Goal: Task Accomplishment & Management: Manage account settings

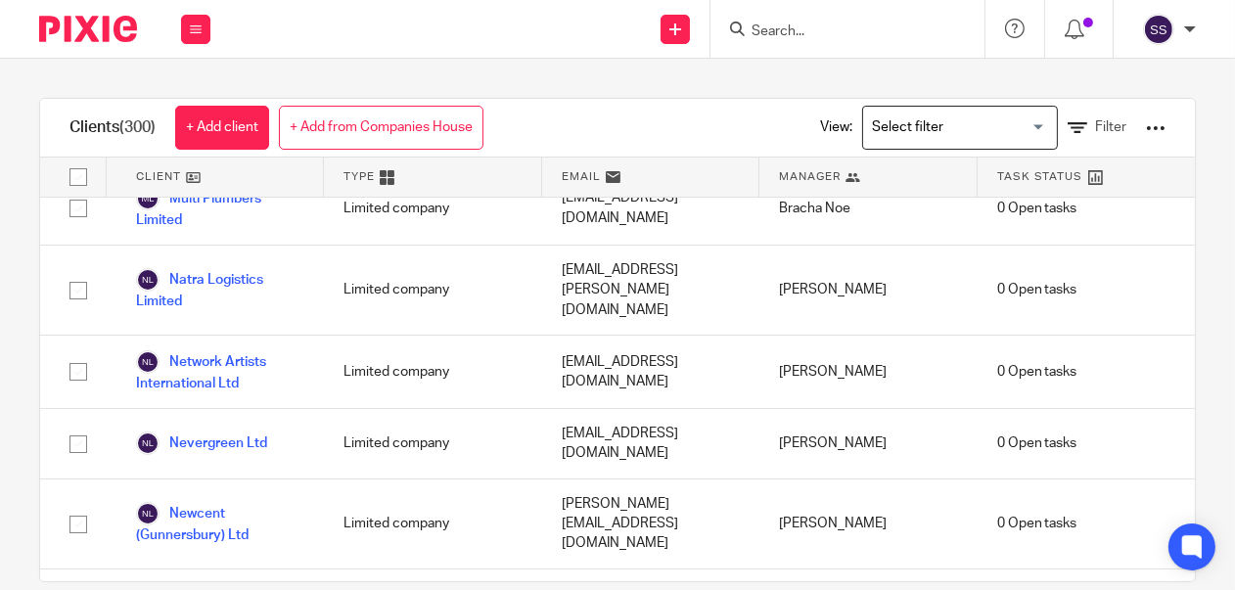
scroll to position [15225, 0]
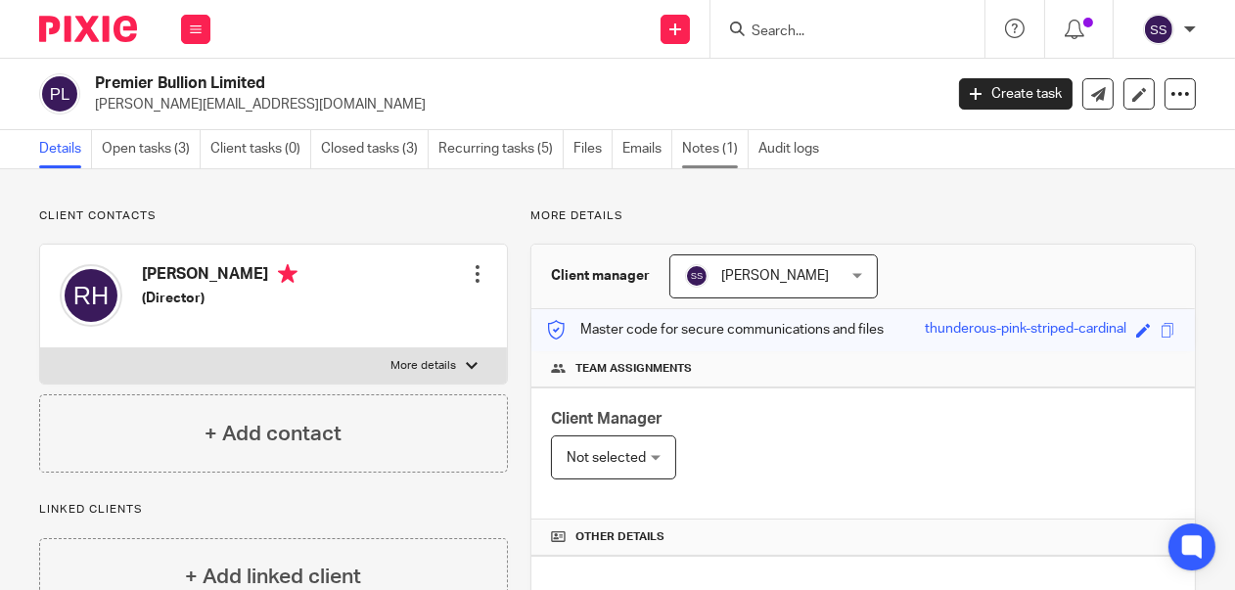
click at [719, 149] on link "Notes (1)" at bounding box center [715, 149] width 67 height 38
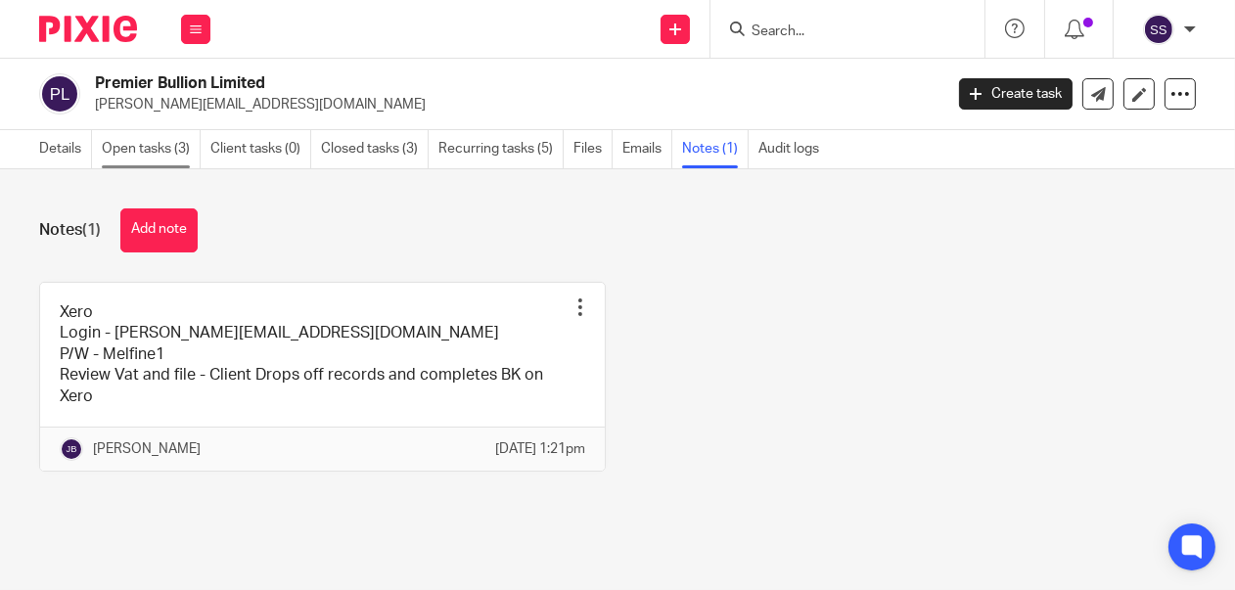
click at [133, 142] on link "Open tasks (3)" at bounding box center [151, 149] width 99 height 38
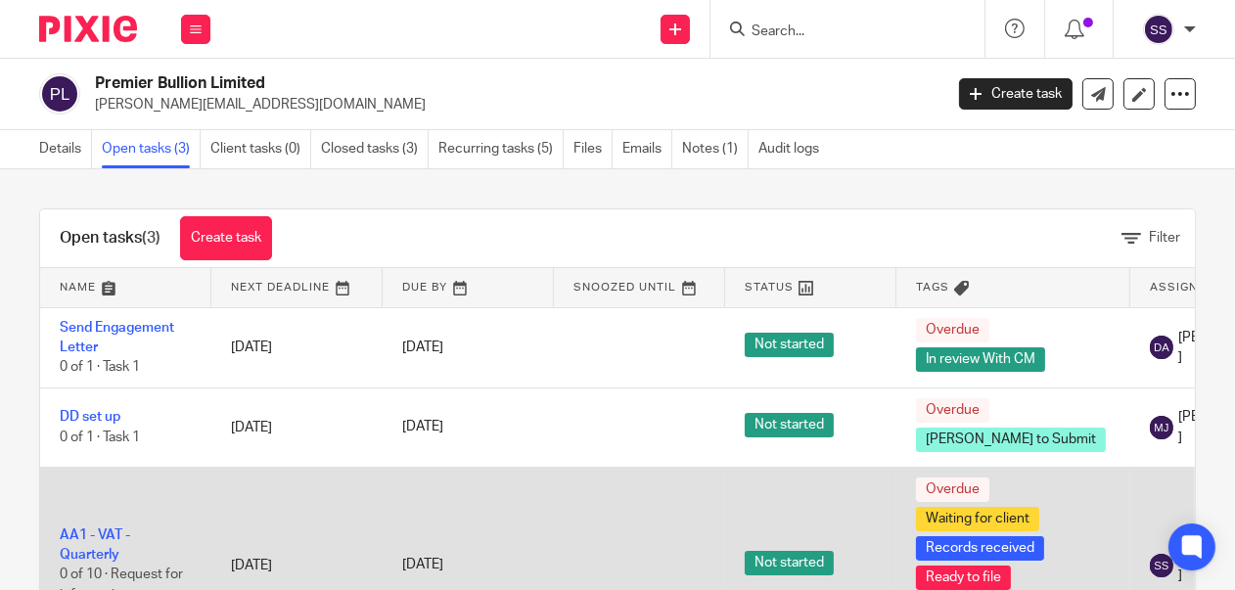
click at [87, 559] on td "AA1 - VAT - Quarterly 0 of 10 · Request for information" at bounding box center [125, 565] width 171 height 197
click at [83, 562] on link "AA1 - VAT - Quarterly" at bounding box center [95, 544] width 70 height 33
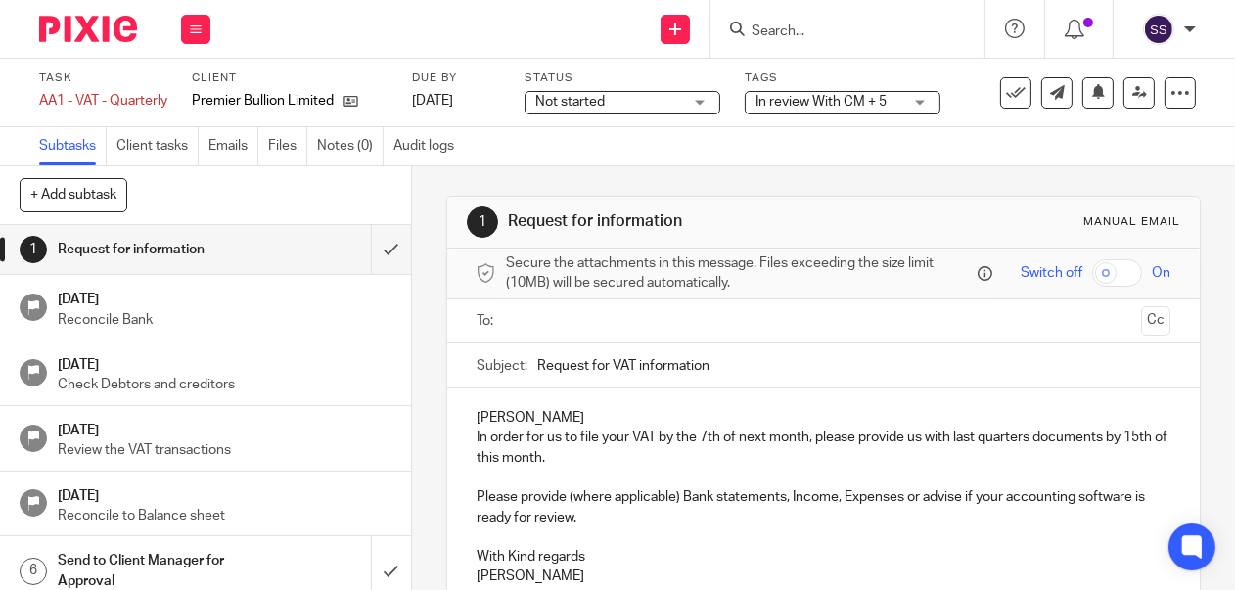
click at [929, 105] on div "In review With CM + 5" at bounding box center [843, 102] width 196 height 23
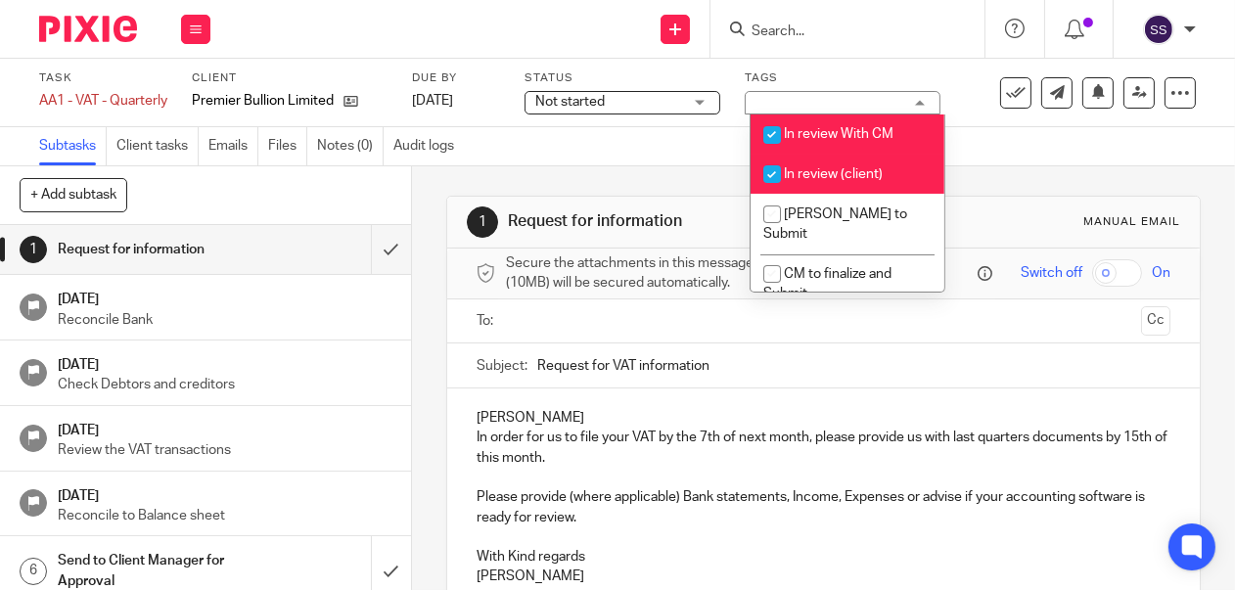
click at [866, 174] on span "In review (client)" at bounding box center [833, 174] width 99 height 14
checkbox input "false"
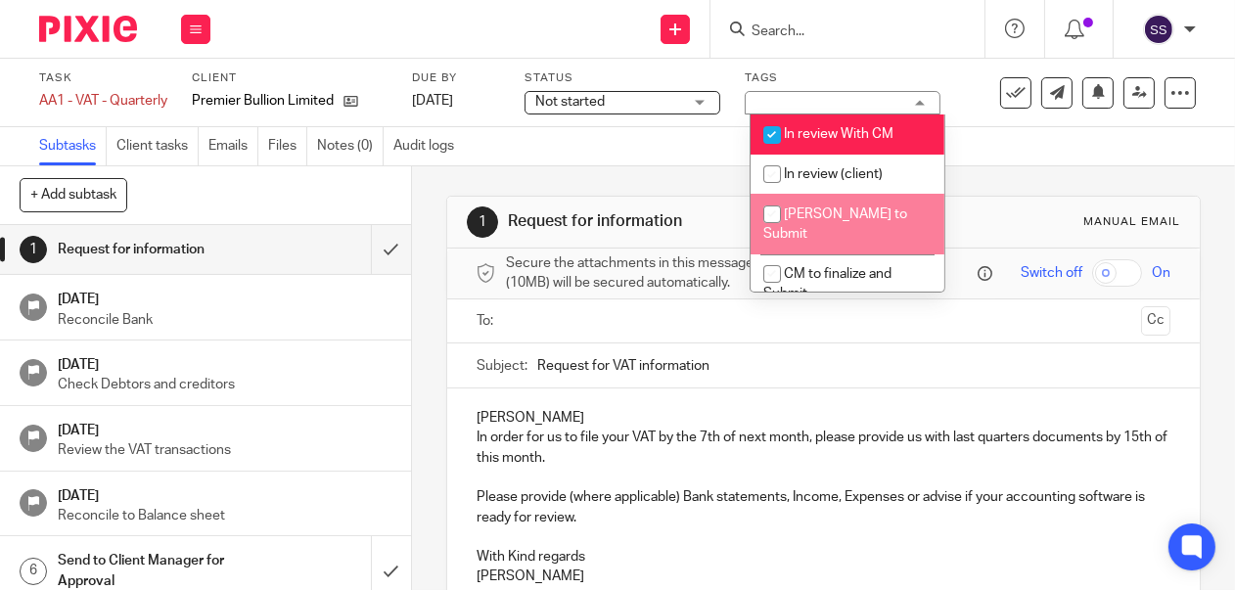
scroll to position [155, 0]
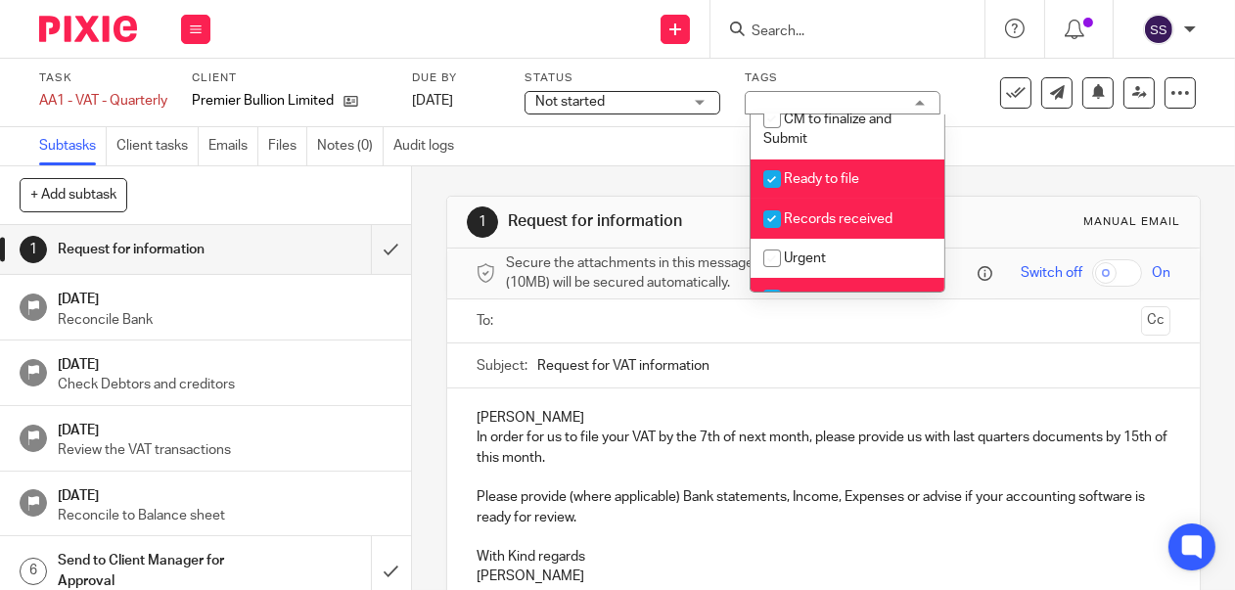
drag, startPoint x: 831, startPoint y: 157, endPoint x: 830, endPoint y: 184, distance: 27.4
click at [830, 172] on span "Ready to file" at bounding box center [821, 179] width 75 height 14
checkbox input "false"
click at [822, 212] on span "Records received" at bounding box center [838, 219] width 109 height 14
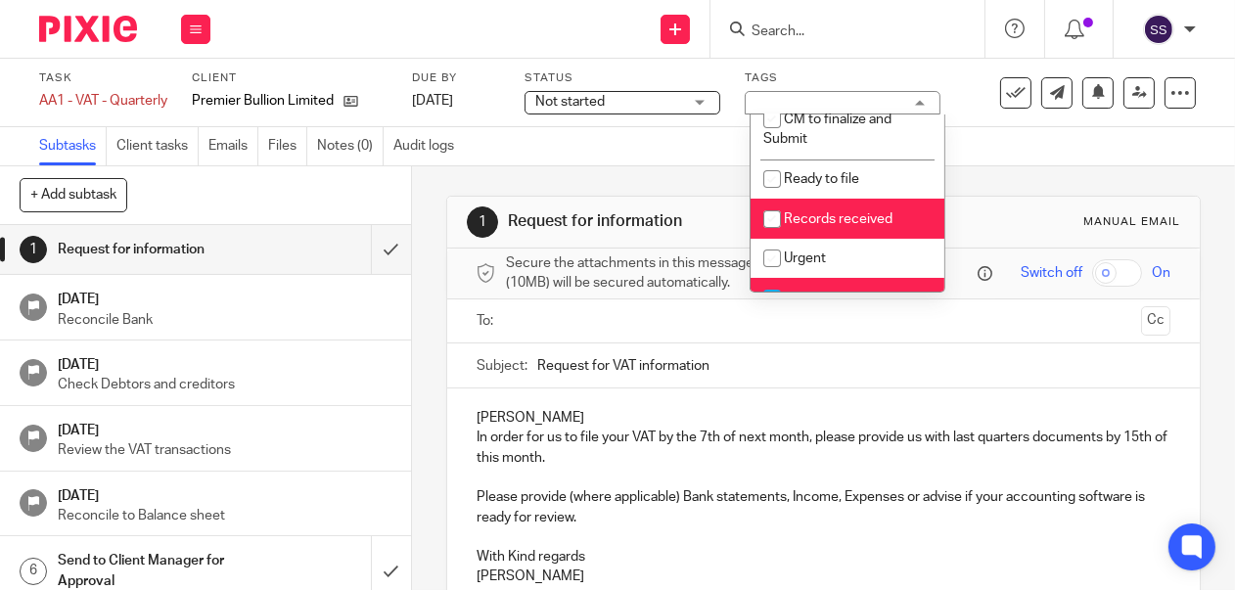
checkbox input "false"
click at [811, 292] on span "Waiting for client" at bounding box center [836, 299] width 104 height 14
checkbox input "false"
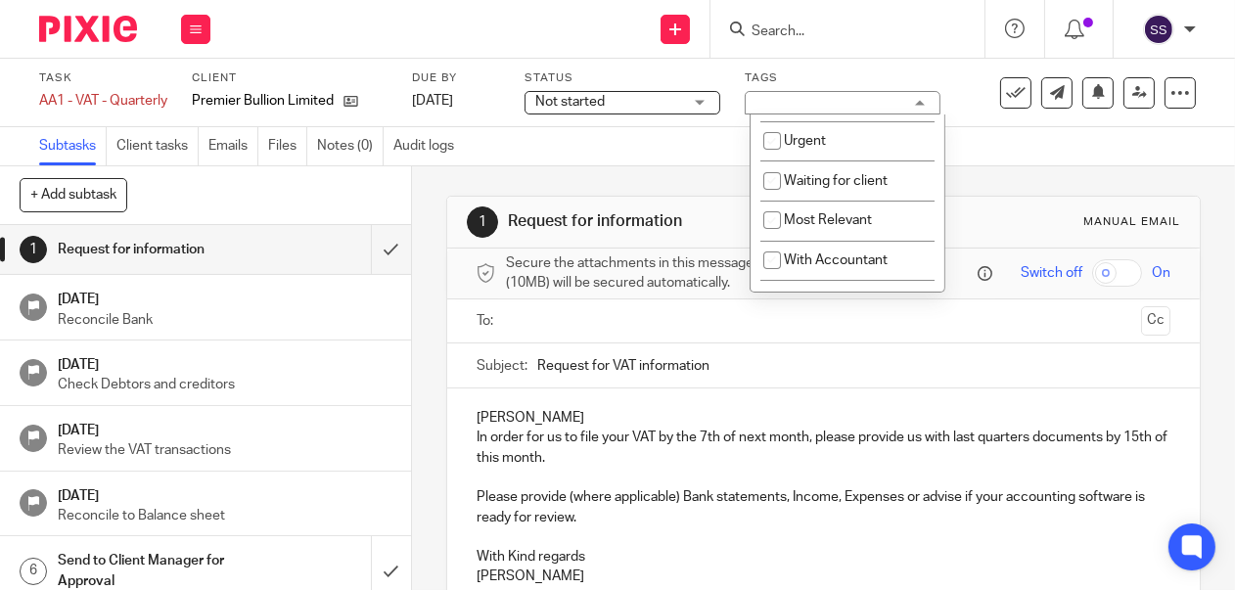
scroll to position [427, 0]
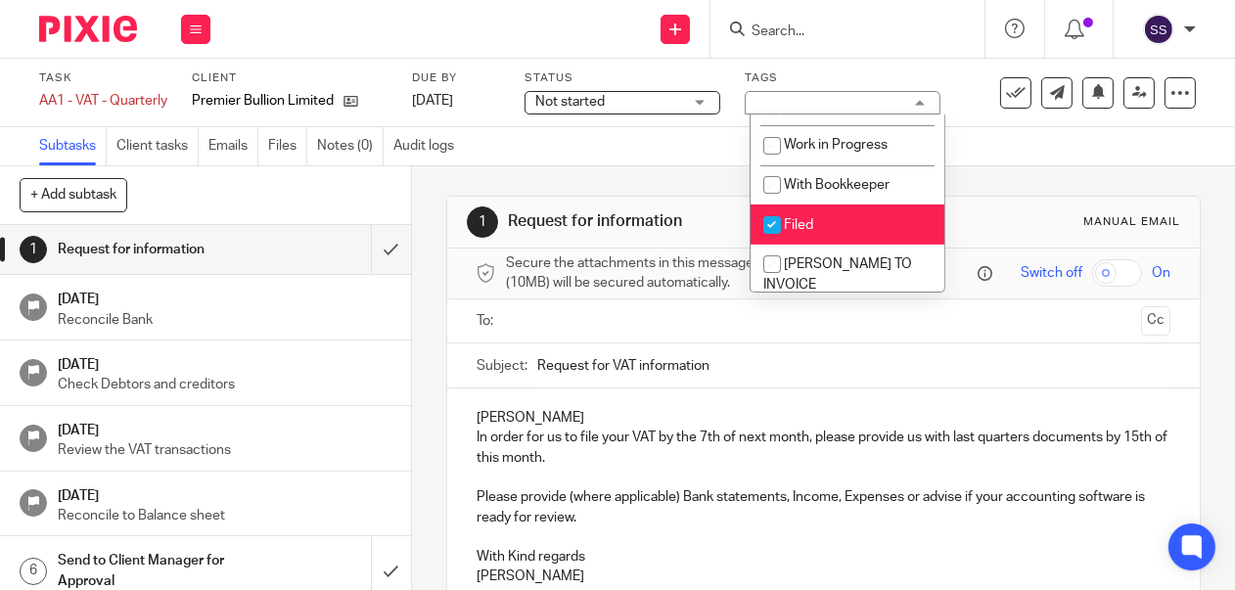
click at [842, 205] on li "Filed" at bounding box center [848, 225] width 194 height 40
checkbox input "false"
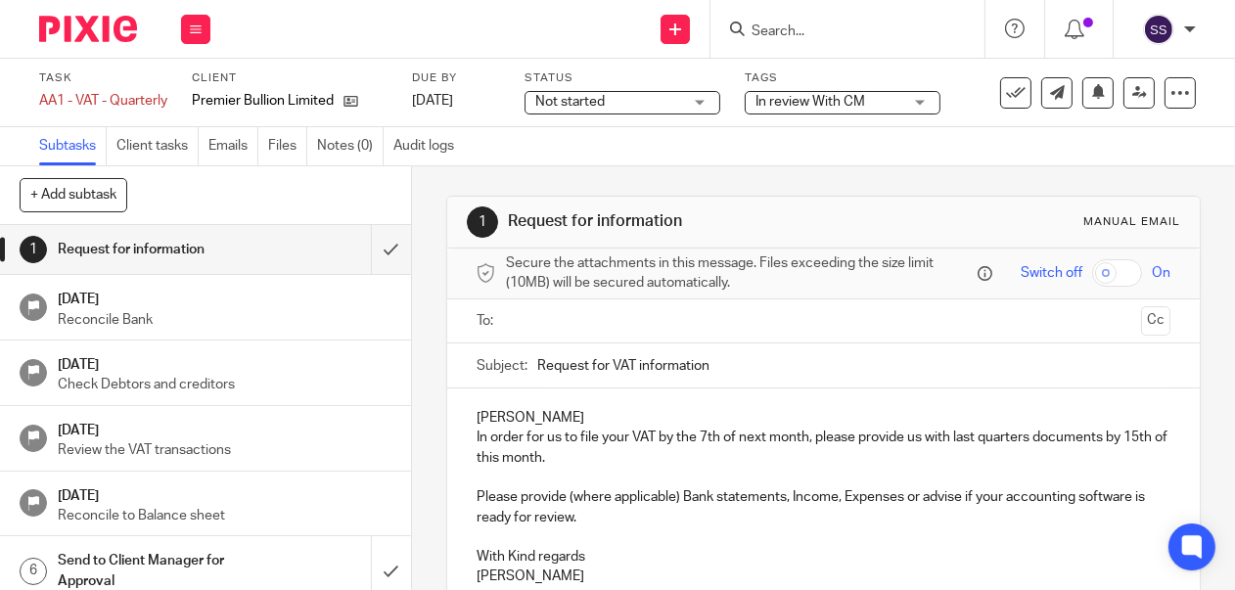
click at [716, 99] on div "Not started Not started" at bounding box center [623, 102] width 196 height 23
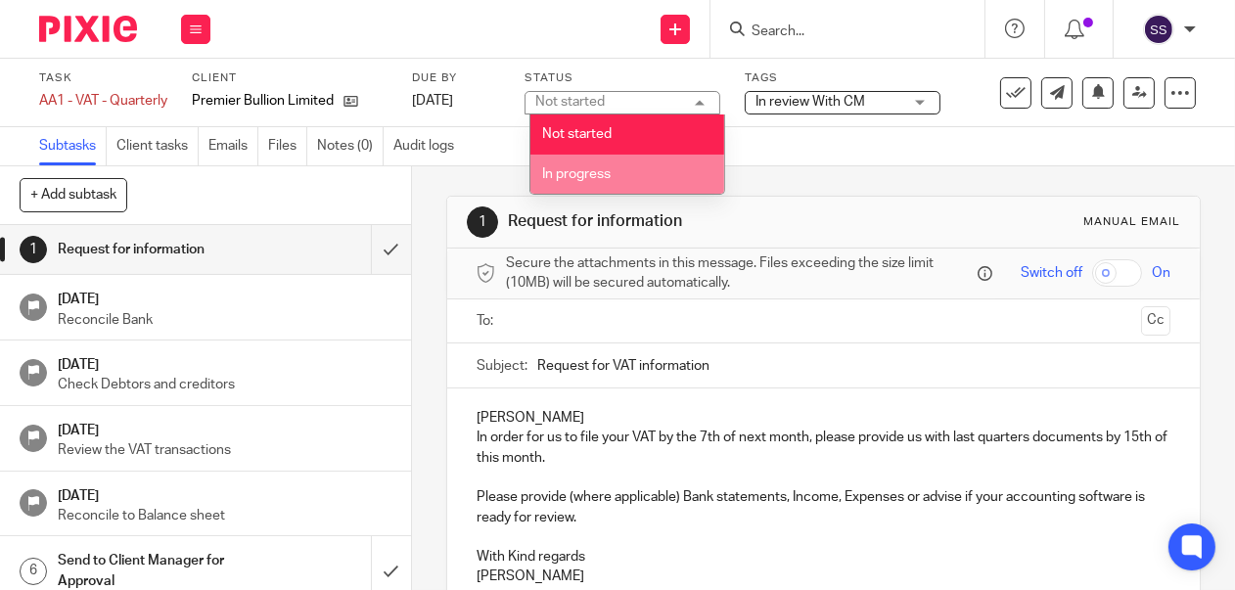
drag, startPoint x: 618, startPoint y: 174, endPoint x: 645, endPoint y: 171, distance: 26.6
click at [618, 175] on li "In progress" at bounding box center [627, 175] width 194 height 40
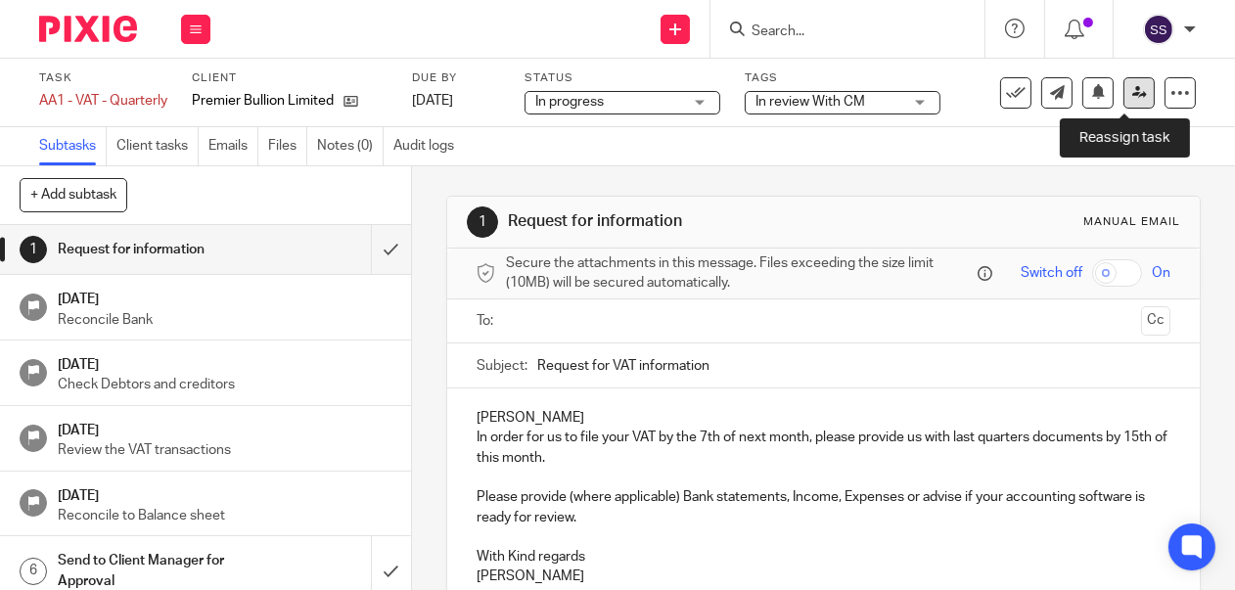
click at [1132, 86] on icon at bounding box center [1139, 92] width 15 height 15
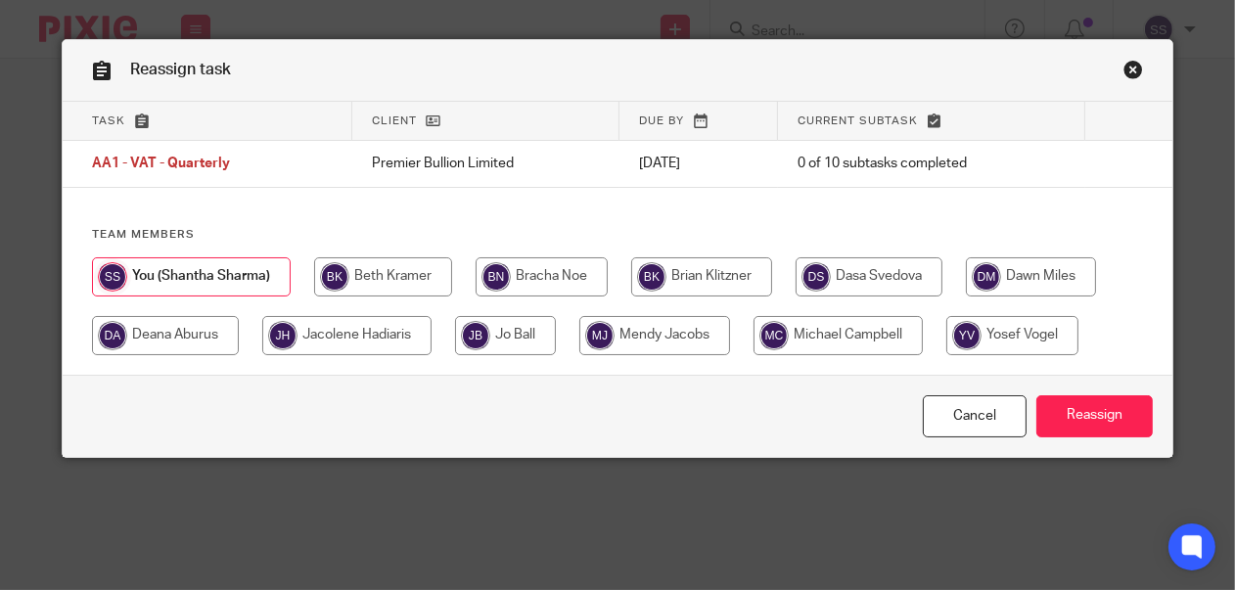
click at [530, 338] on input "radio" at bounding box center [505, 335] width 101 height 39
radio input "true"
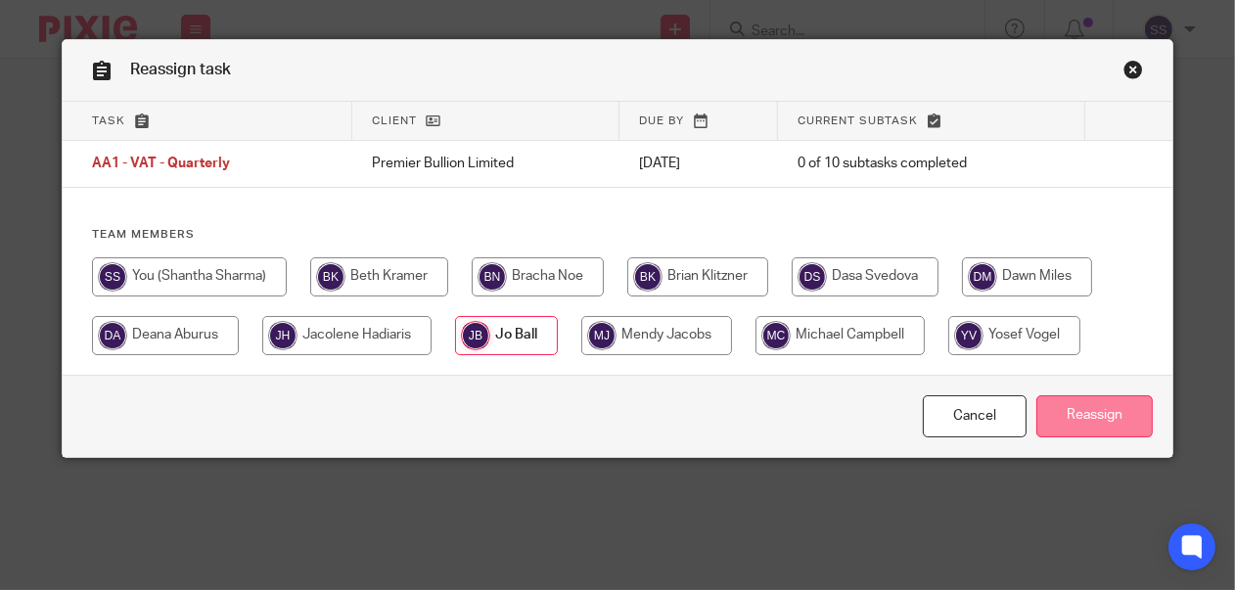
click at [1061, 420] on input "Reassign" at bounding box center [1094, 416] width 116 height 42
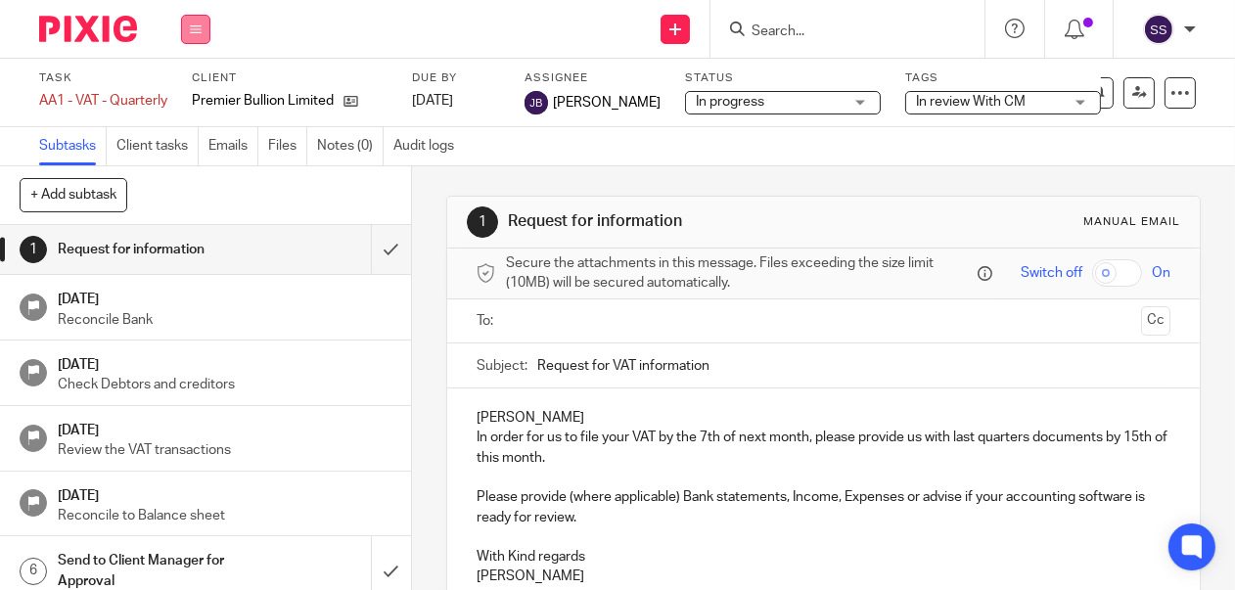
click at [203, 25] on button at bounding box center [195, 29] width 29 height 29
click at [200, 117] on link "Email" at bounding box center [185, 120] width 32 height 14
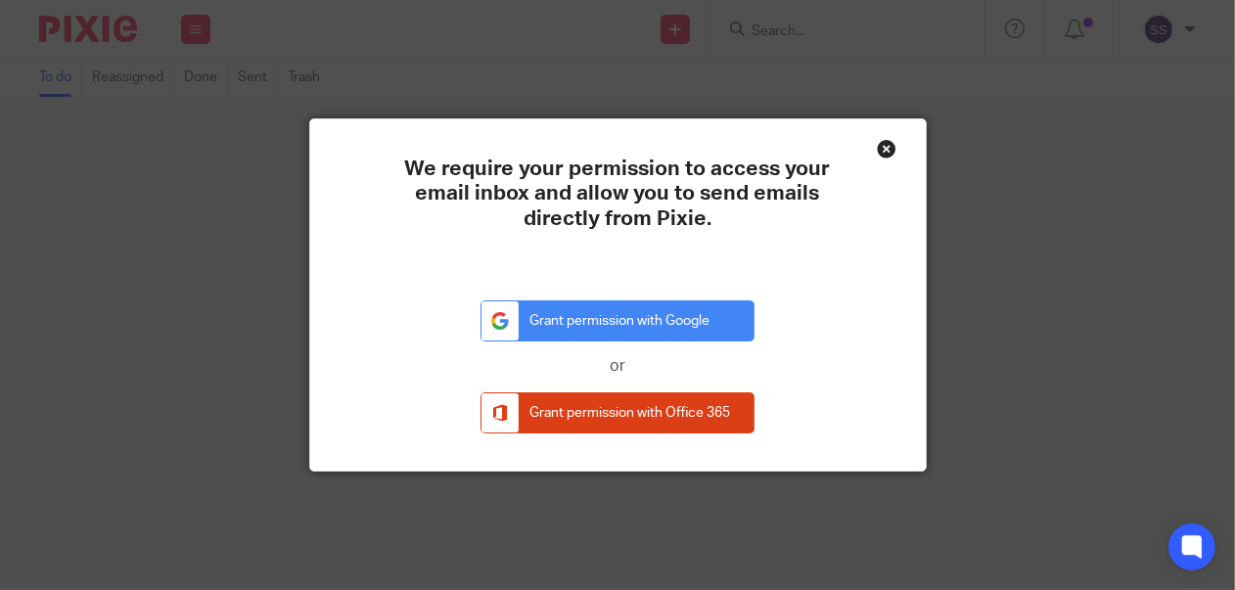
click at [882, 143] on div "Close this dialog window" at bounding box center [887, 149] width 20 height 20
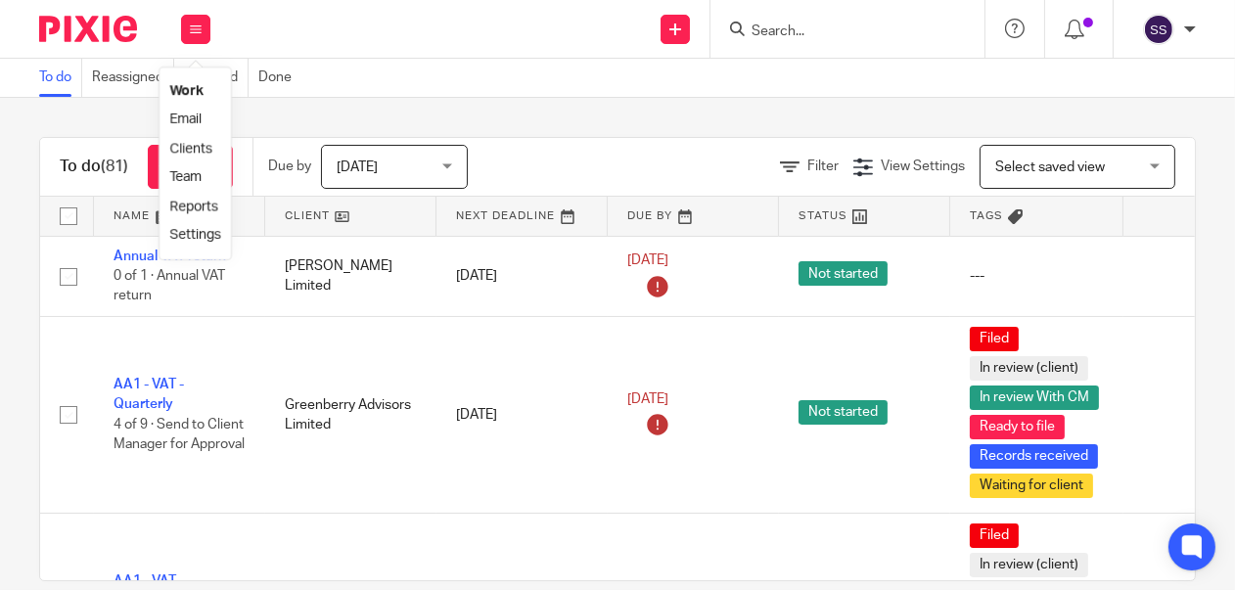
click at [195, 156] on link "Clients" at bounding box center [190, 149] width 43 height 14
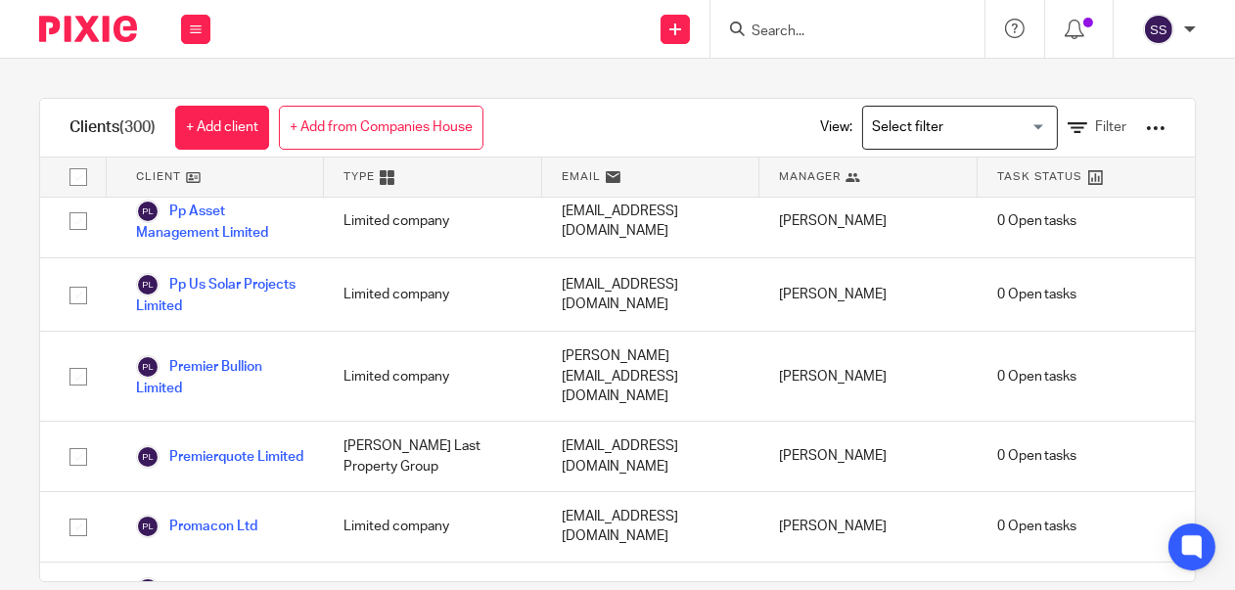
scroll to position [17187, 0]
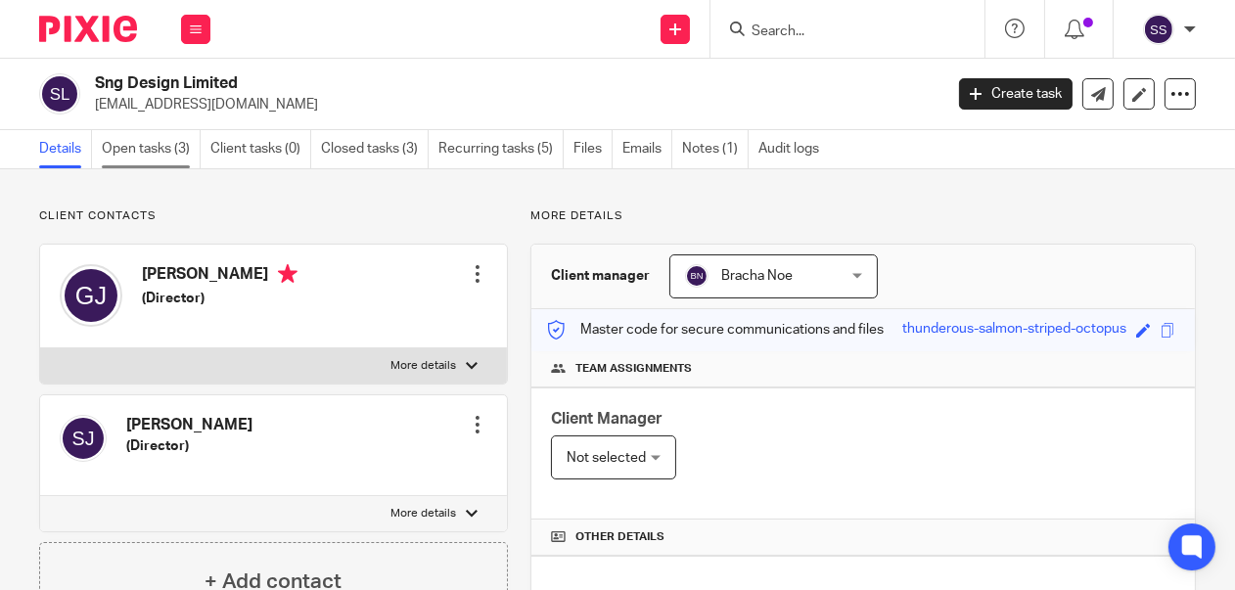
click at [143, 152] on link "Open tasks (3)" at bounding box center [151, 149] width 99 height 38
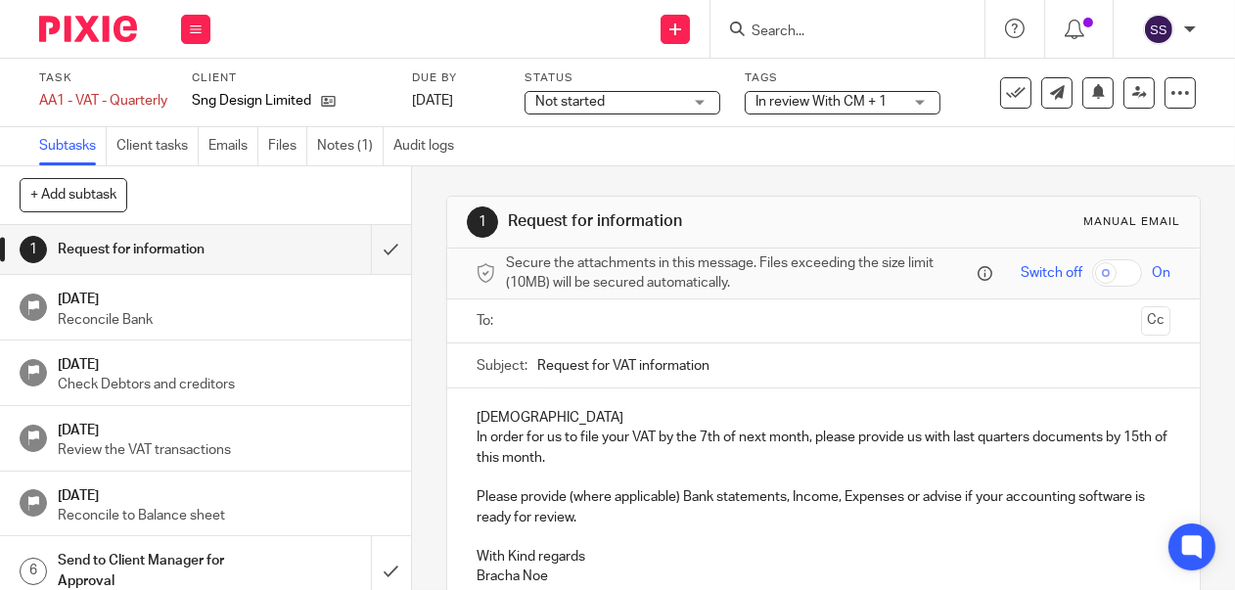
click at [918, 104] on div "In review With CM + 1" at bounding box center [843, 102] width 196 height 23
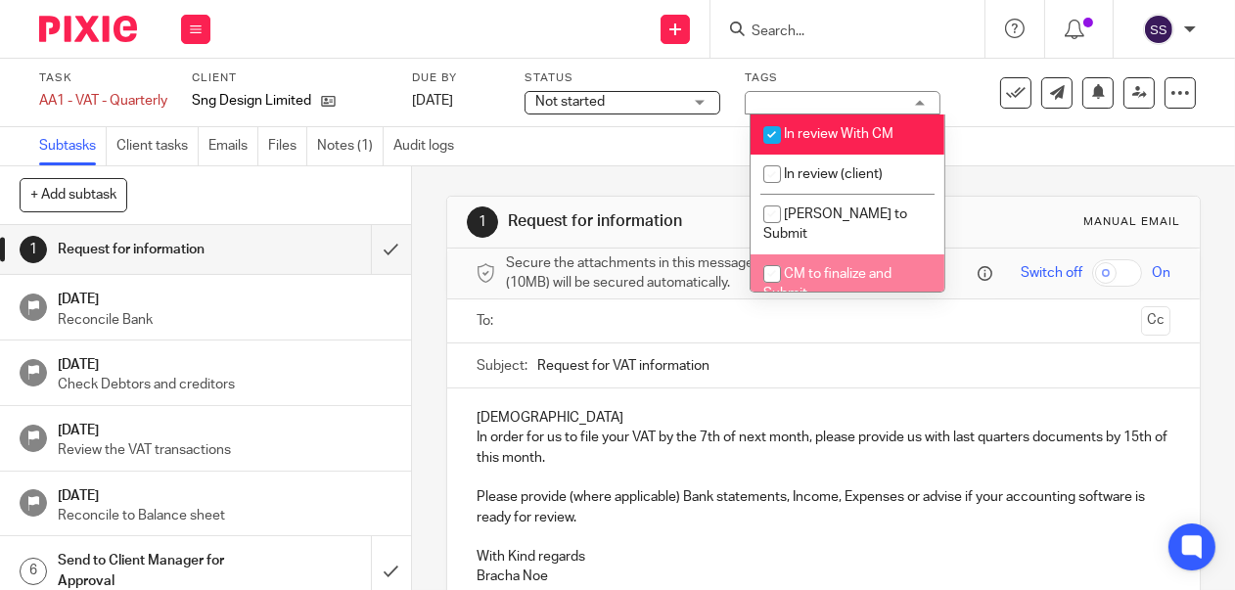
scroll to position [155, 0]
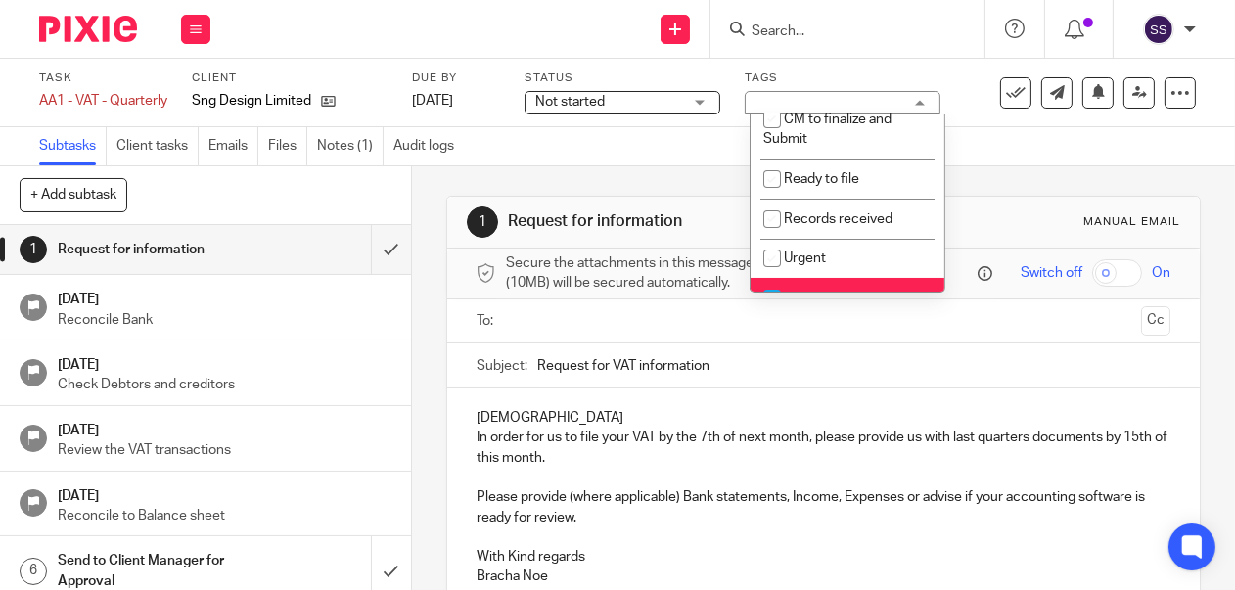
click at [843, 278] on li "Waiting for client" at bounding box center [848, 298] width 194 height 40
checkbox input "false"
click at [922, 255] on li "Urgent" at bounding box center [848, 259] width 194 height 40
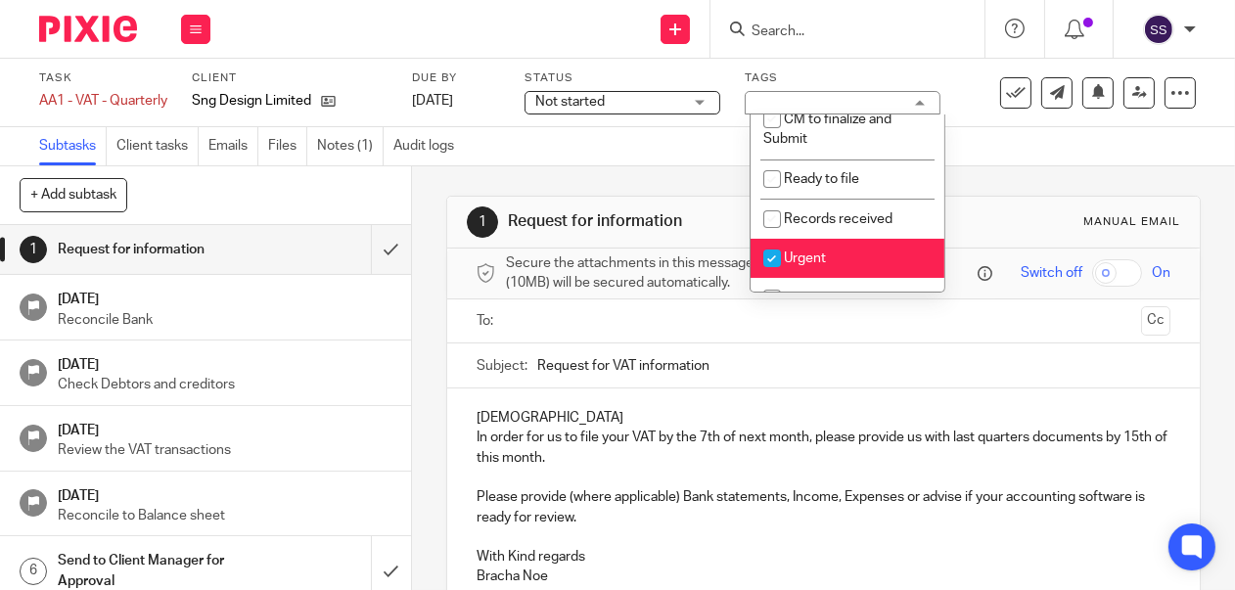
drag, startPoint x: 816, startPoint y: 242, endPoint x: 842, endPoint y: 245, distance: 25.6
click at [817, 252] on span "Urgent" at bounding box center [805, 259] width 42 height 14
checkbox input "false"
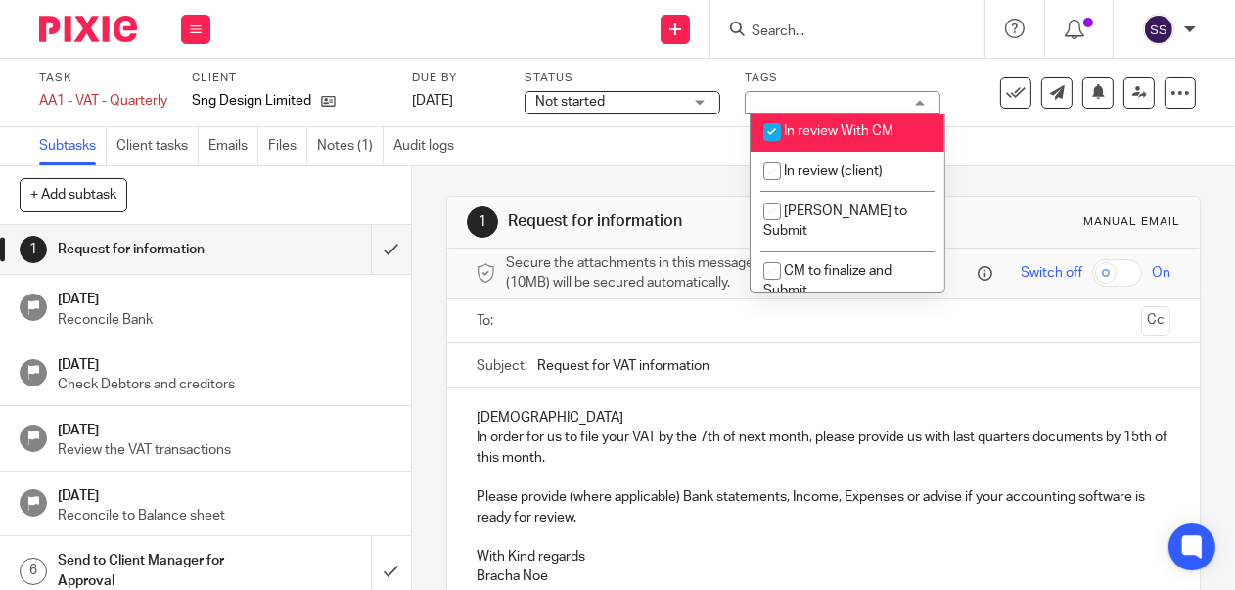
scroll to position [0, 0]
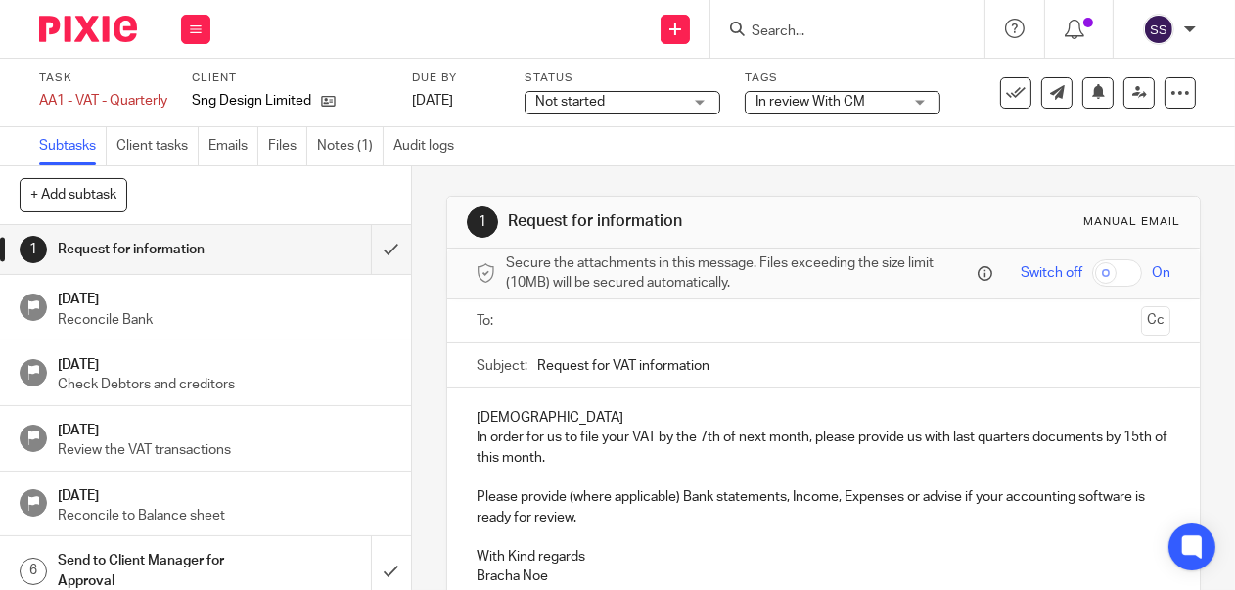
click at [708, 95] on div "Not started Not started" at bounding box center [623, 102] width 196 height 23
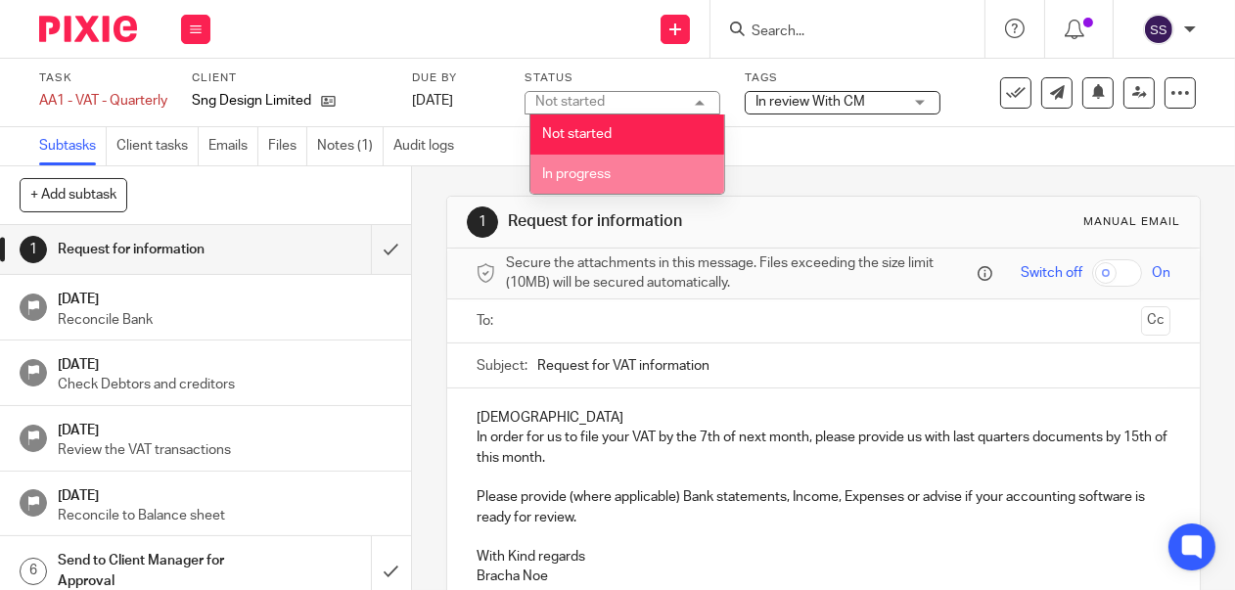
click at [653, 162] on li "In progress" at bounding box center [627, 175] width 194 height 40
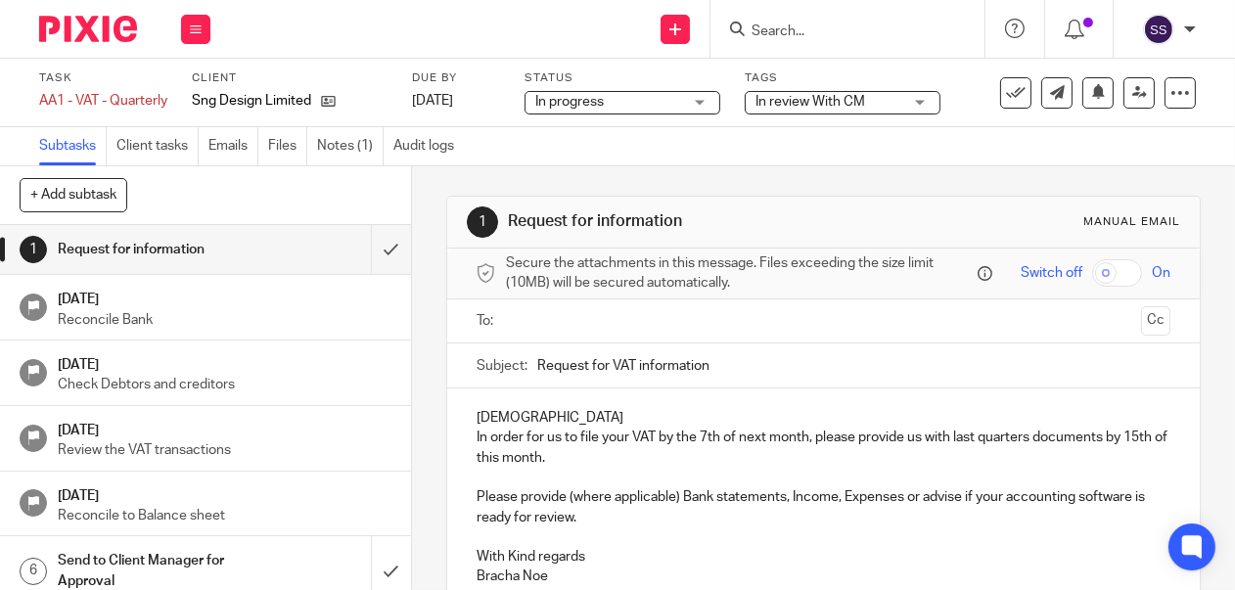
click at [711, 98] on div "In progress In progress" at bounding box center [623, 102] width 196 height 23
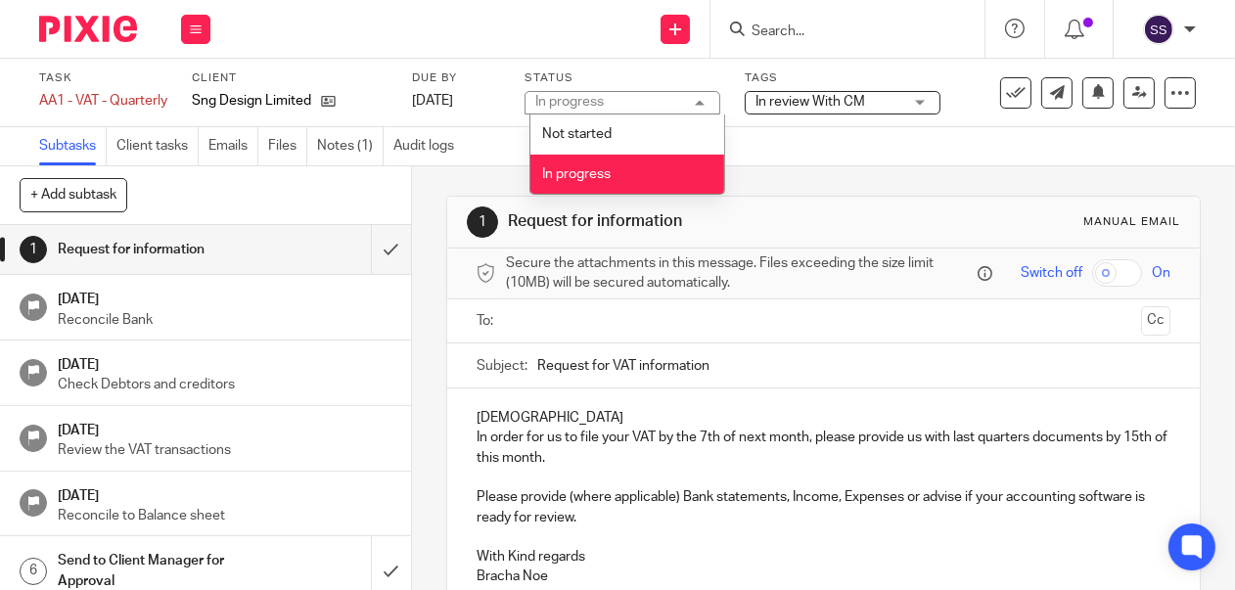
click at [670, 177] on li "In progress" at bounding box center [627, 175] width 194 height 40
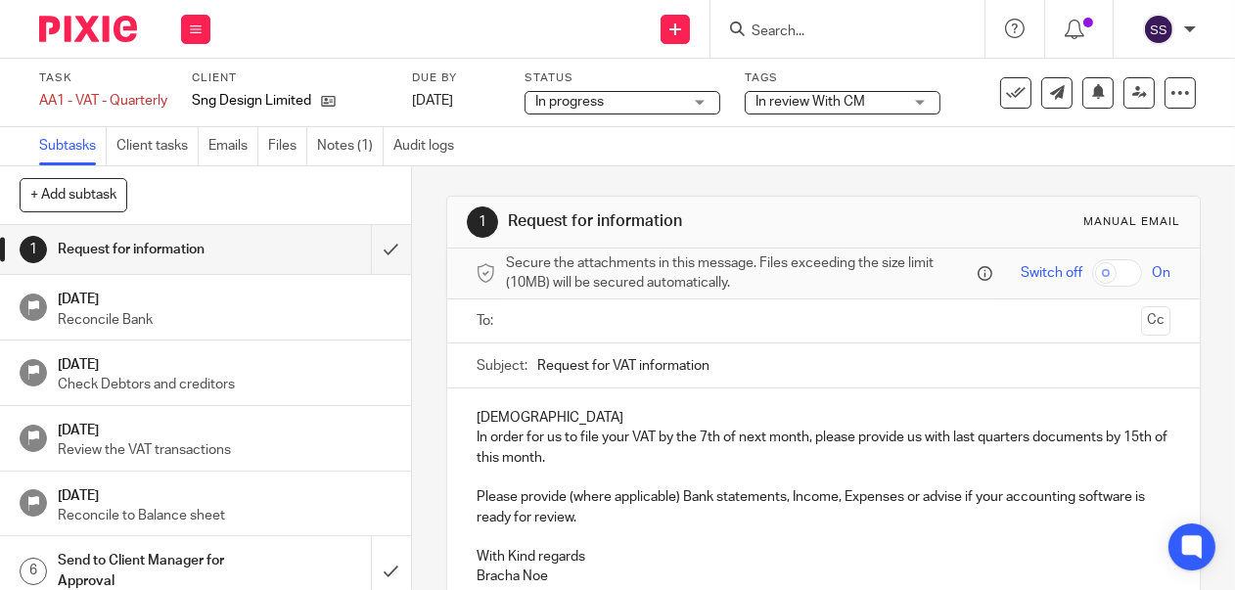
click at [923, 104] on div "In review With CM" at bounding box center [843, 102] width 196 height 23
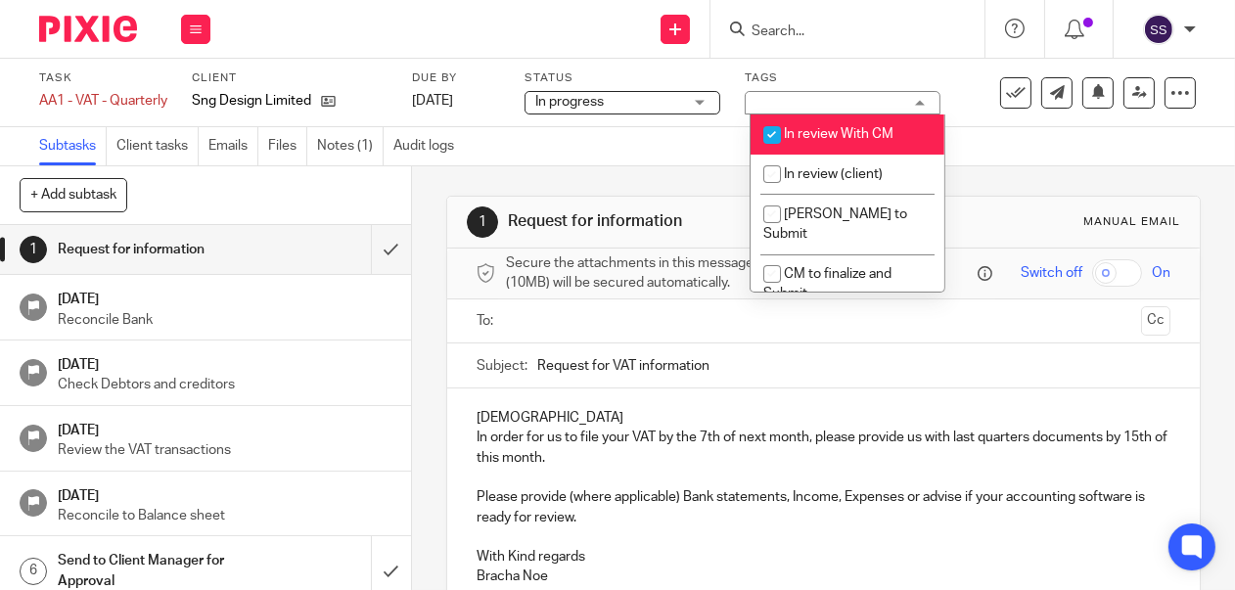
drag, startPoint x: 830, startPoint y: 133, endPoint x: 850, endPoint y: 133, distance: 20.6
click at [833, 133] on span "In review With CM" at bounding box center [839, 134] width 110 height 14
checkbox input "false"
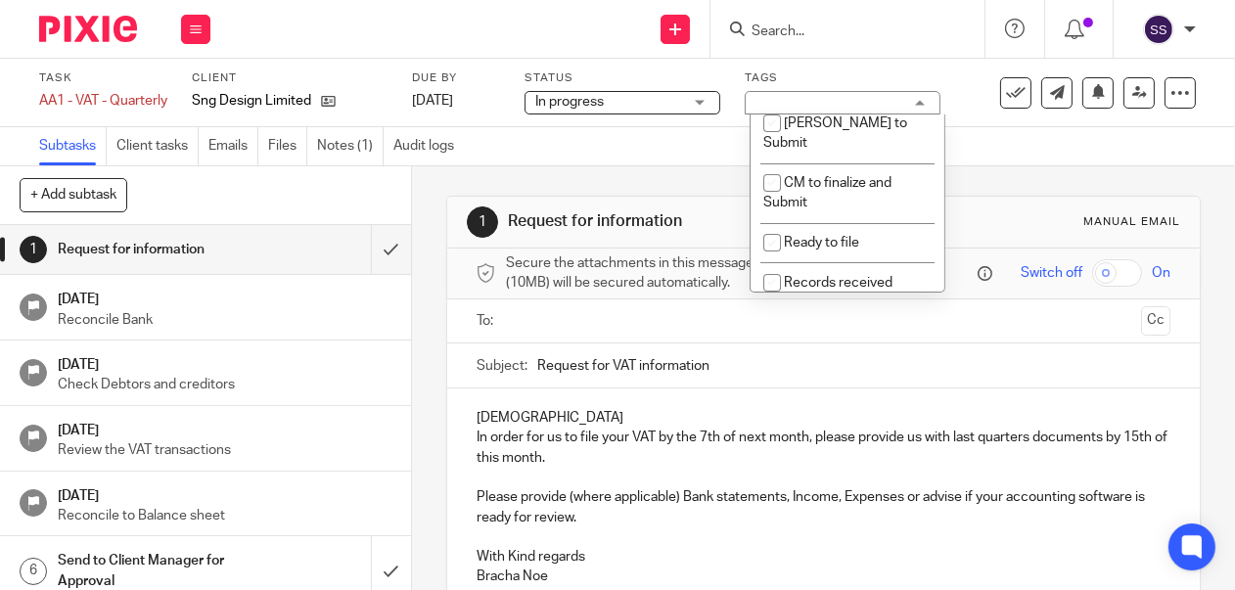
scroll to position [54, 0]
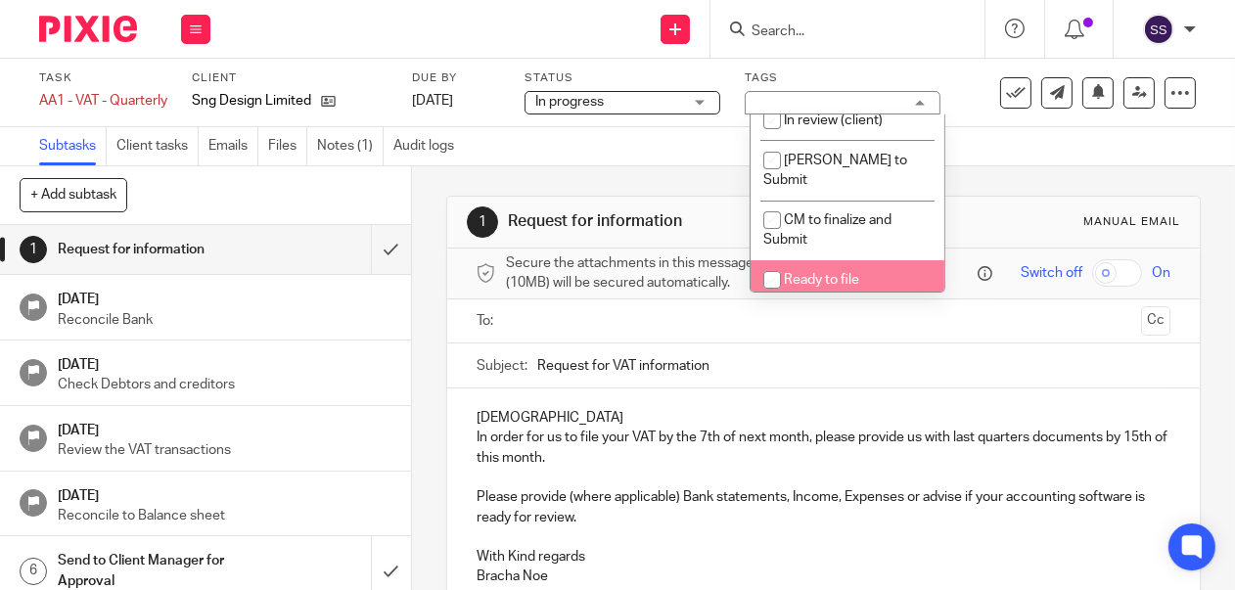
click at [788, 261] on input "checkbox" at bounding box center [772, 279] width 37 height 37
checkbox input "true"
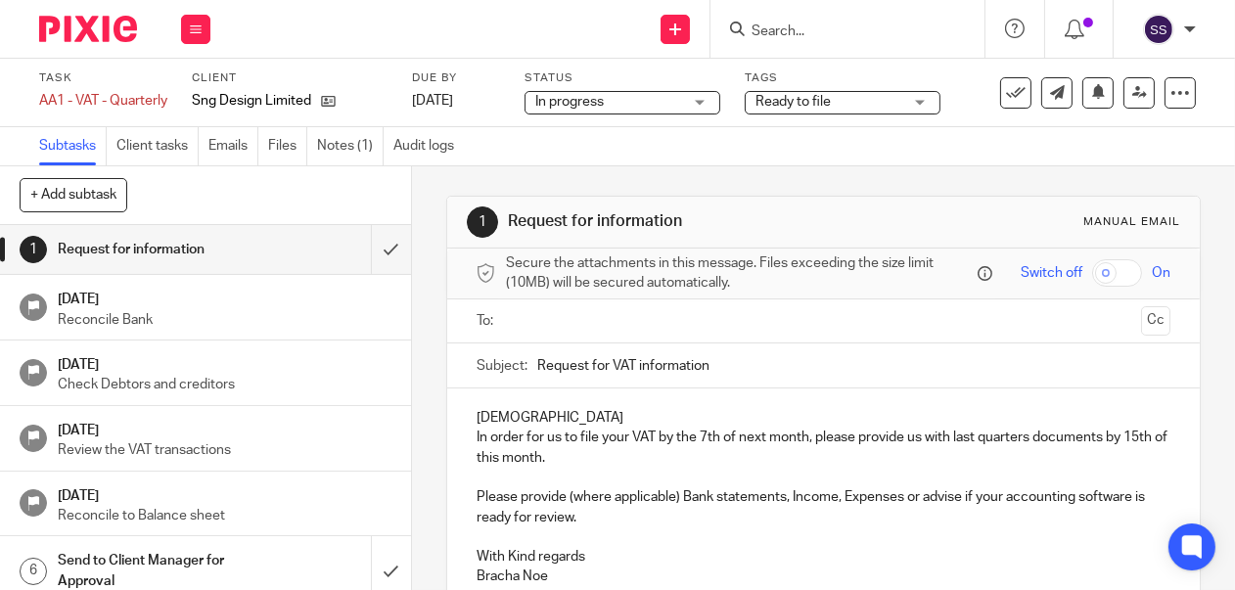
click at [882, 23] on input "Search" at bounding box center [838, 32] width 176 height 18
click at [194, 27] on icon at bounding box center [196, 29] width 12 height 12
click at [195, 147] on link "Clients" at bounding box center [190, 149] width 43 height 14
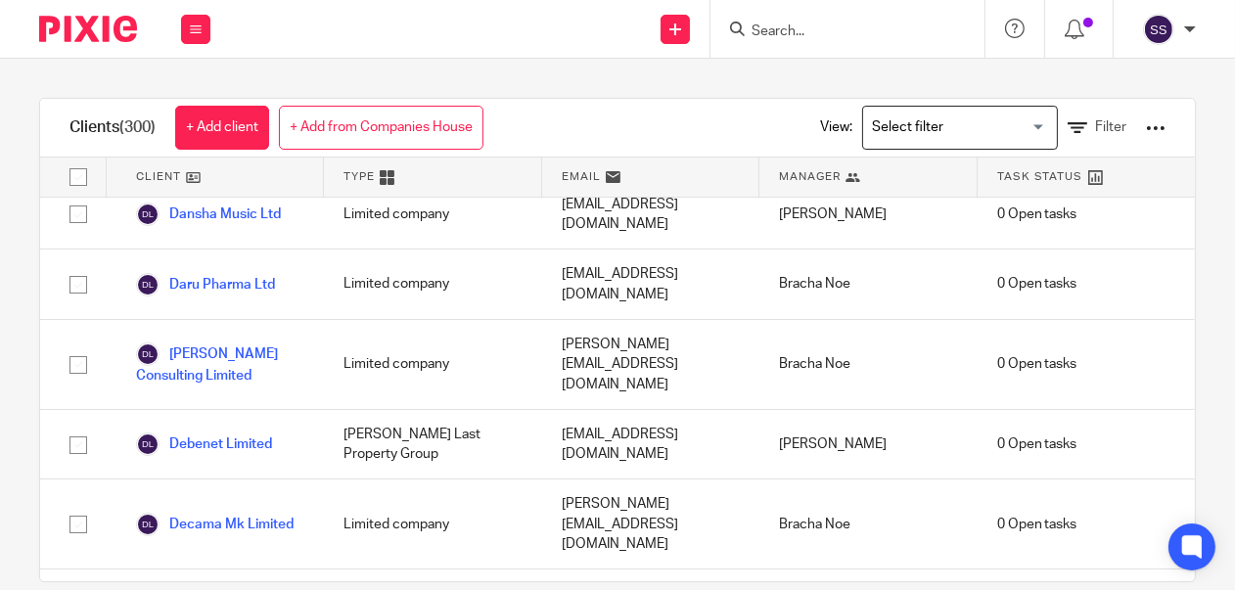
scroll to position [5338, 0]
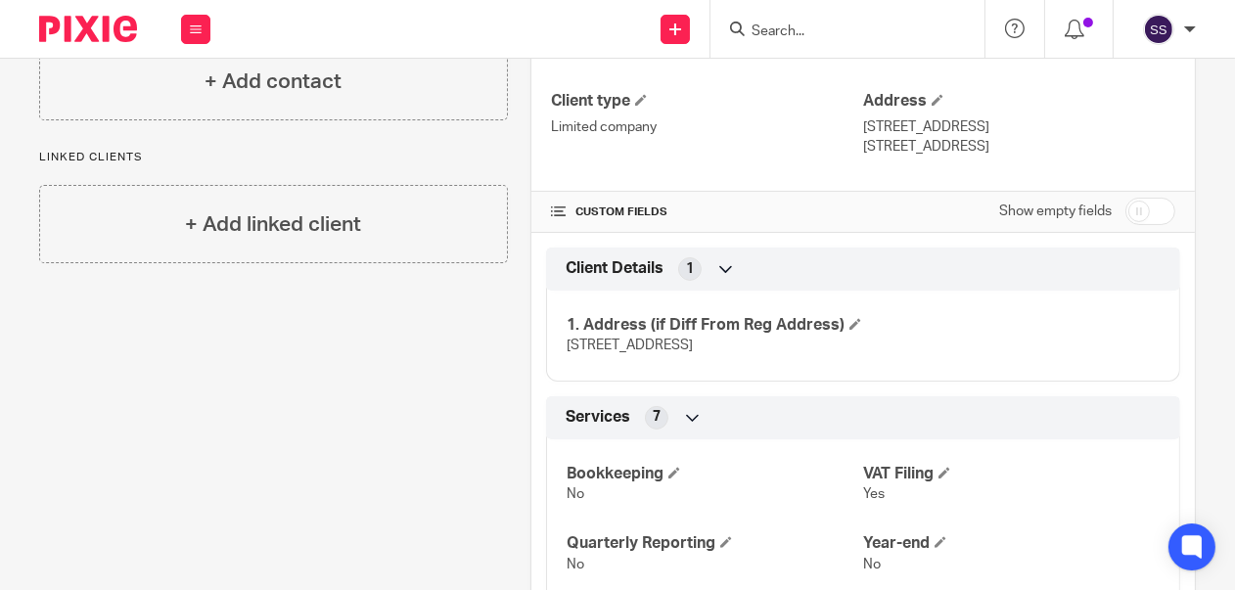
scroll to position [498, 0]
click at [1154, 227] on input "checkbox" at bounding box center [1150, 213] width 50 height 27
checkbox input "true"
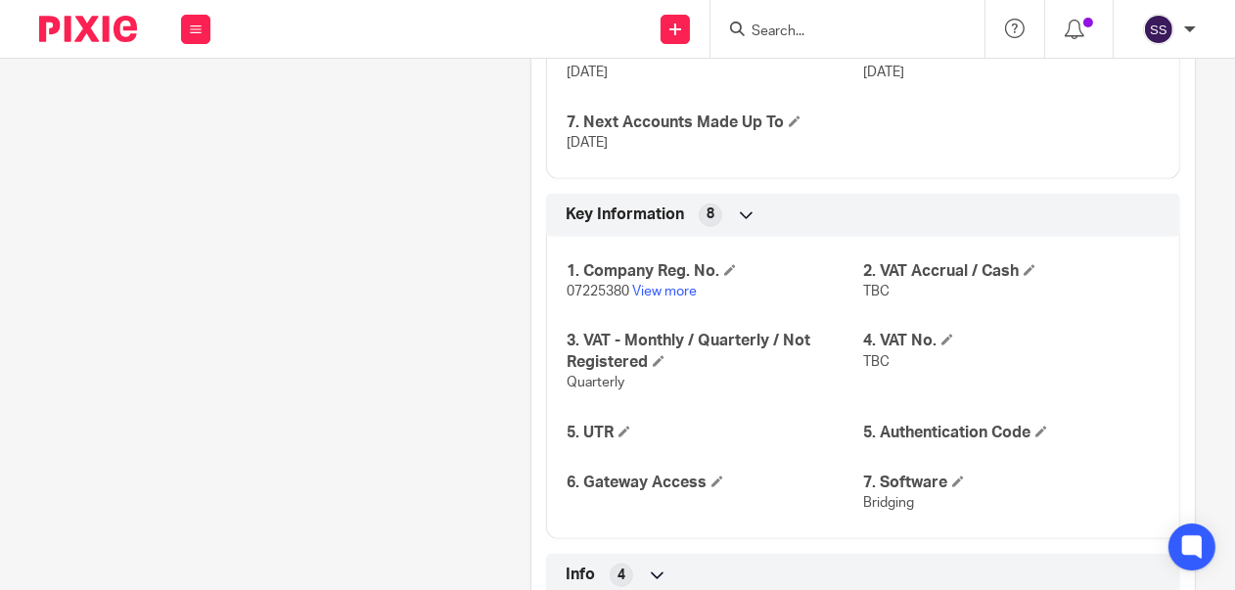
scroll to position [1595, 0]
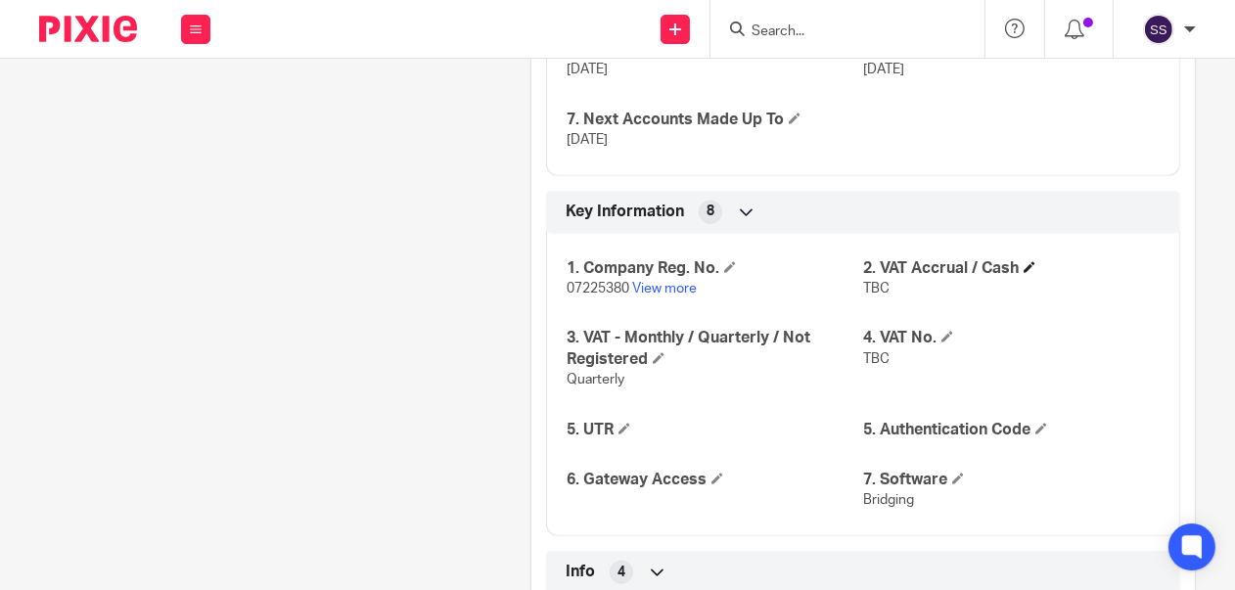
click at [1014, 279] on h4 "2. VAT Accrual / Cash" at bounding box center [1011, 268] width 297 height 21
click at [1019, 279] on h4 "2. VAT Accrual / Cash" at bounding box center [1011, 268] width 297 height 21
click at [941, 343] on span at bounding box center [947, 337] width 12 height 12
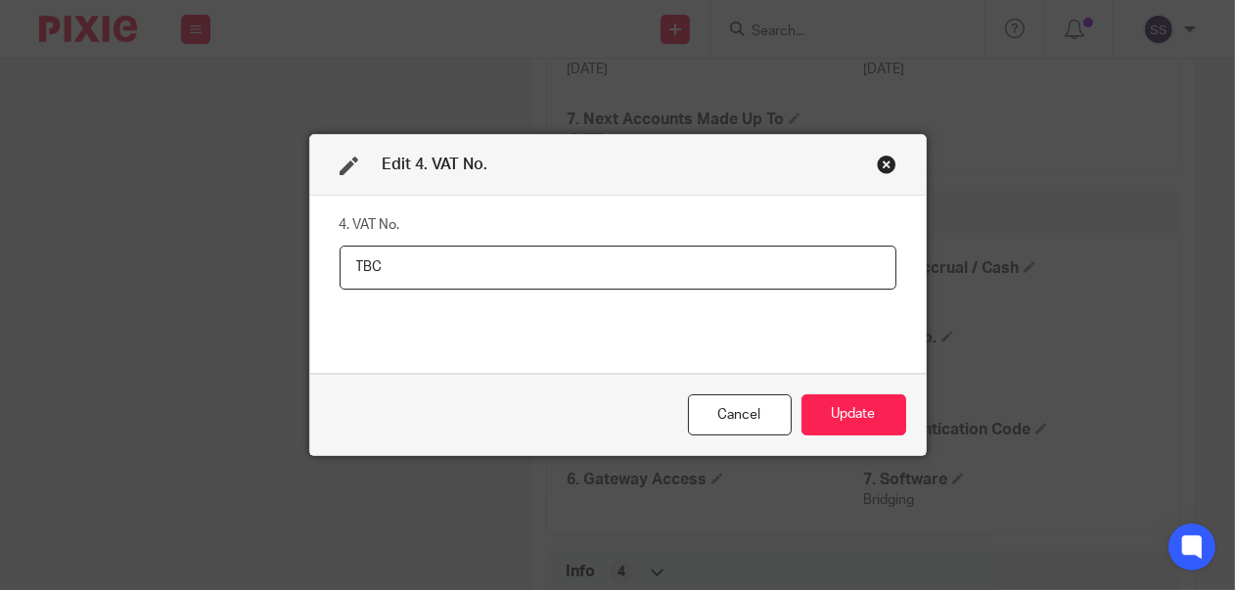
drag, startPoint x: 400, startPoint y: 265, endPoint x: 318, endPoint y: 263, distance: 82.2
click at [318, 263] on div "4. VAT No. TBC" at bounding box center [618, 284] width 616 height 177
type input "993679151"
click at [874, 408] on button "Update" at bounding box center [854, 415] width 105 height 42
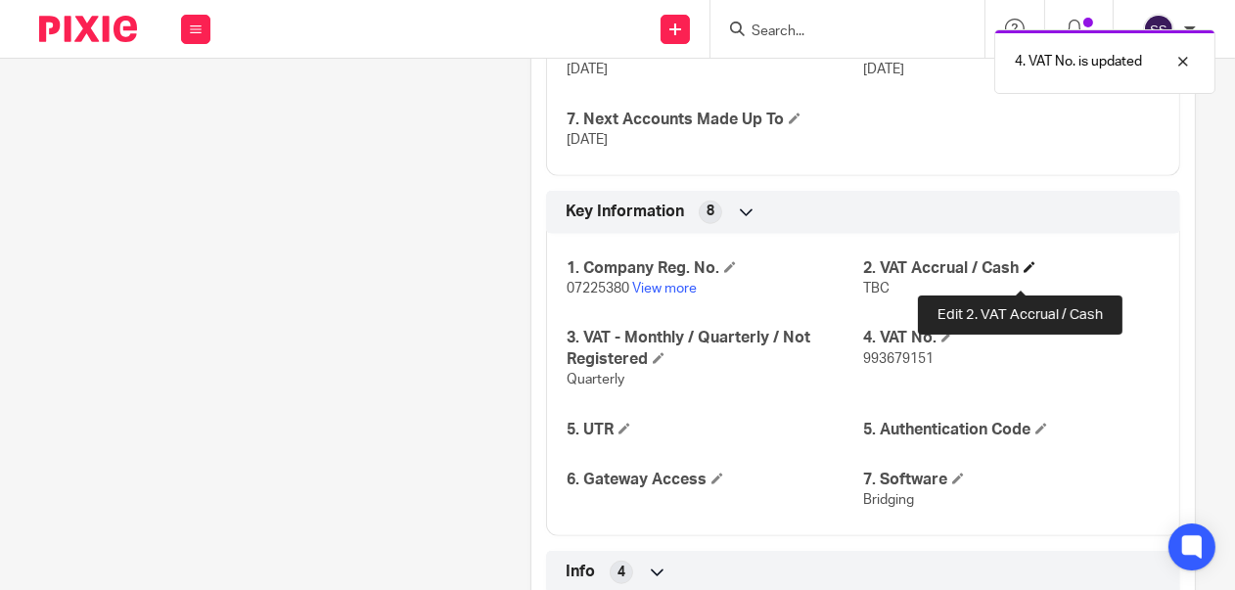
click at [1024, 273] on span at bounding box center [1030, 267] width 12 height 12
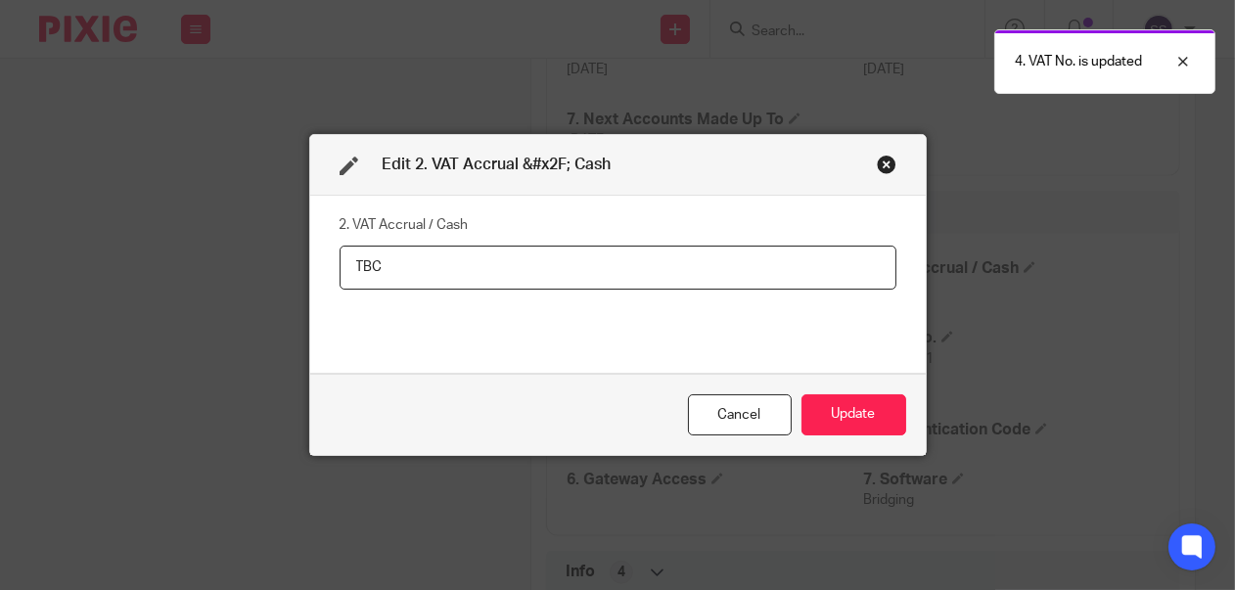
drag, startPoint x: 370, startPoint y: 263, endPoint x: 283, endPoint y: 263, distance: 87.1
click at [283, 263] on div "Edit 2. VAT Accrual &#x2F; Cash 2. VAT Accrual / Cash TBC Cancel Update" at bounding box center [617, 295] width 1235 height 590
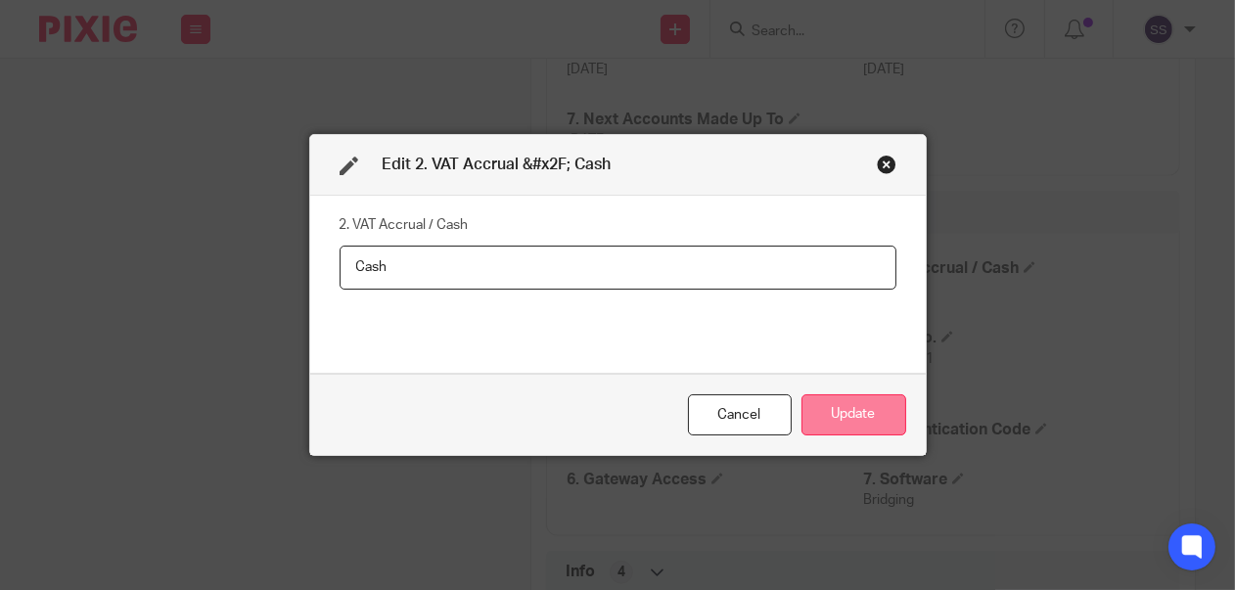
type input "Cash"
click at [835, 407] on button "Update" at bounding box center [854, 415] width 105 height 42
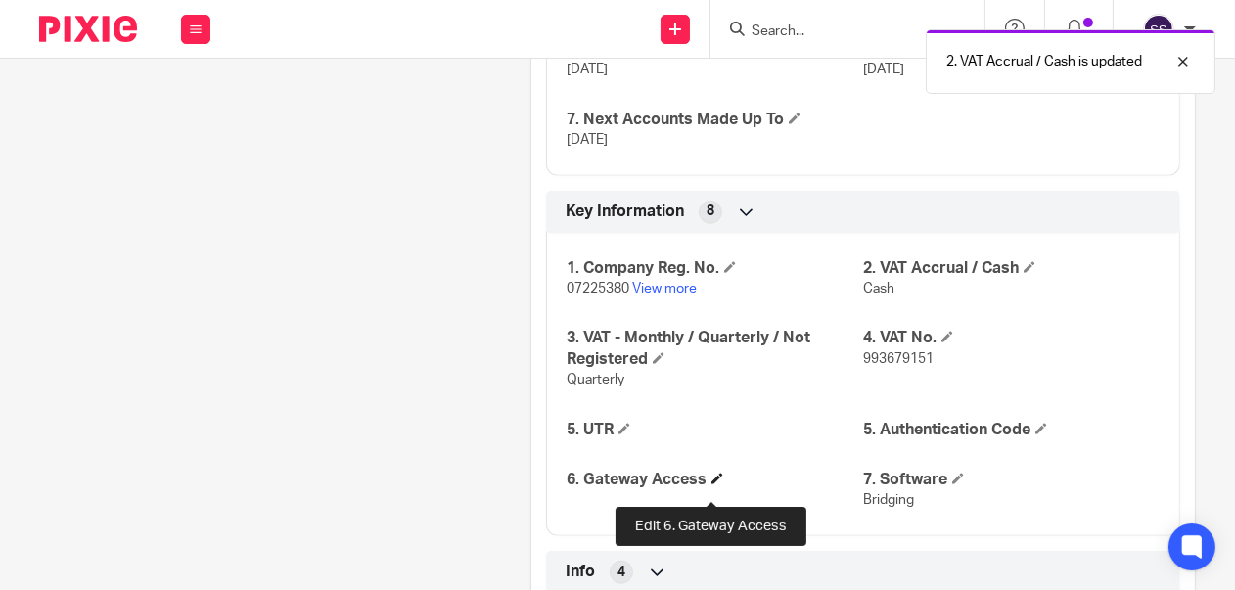
click at [713, 484] on span at bounding box center [717, 479] width 12 height 12
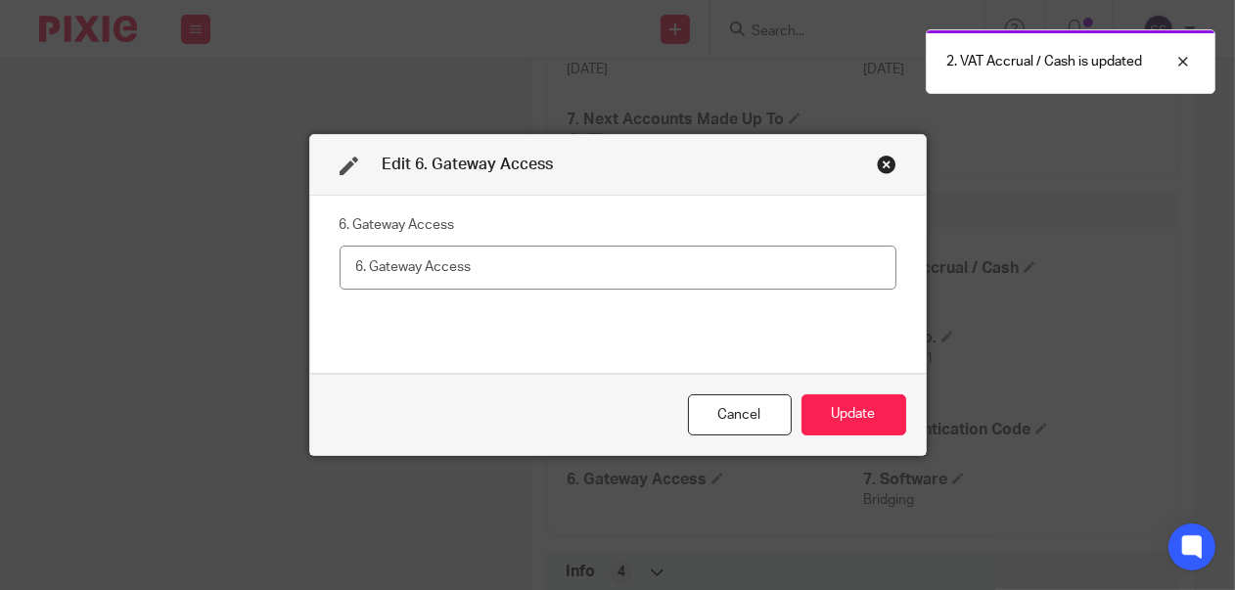
drag, startPoint x: 490, startPoint y: 275, endPoint x: 286, endPoint y: 275, distance: 204.5
click at [286, 275] on div "Edit 6. Gateway Access 6. Gateway Access Cancel Update" at bounding box center [617, 295] width 1235 height 590
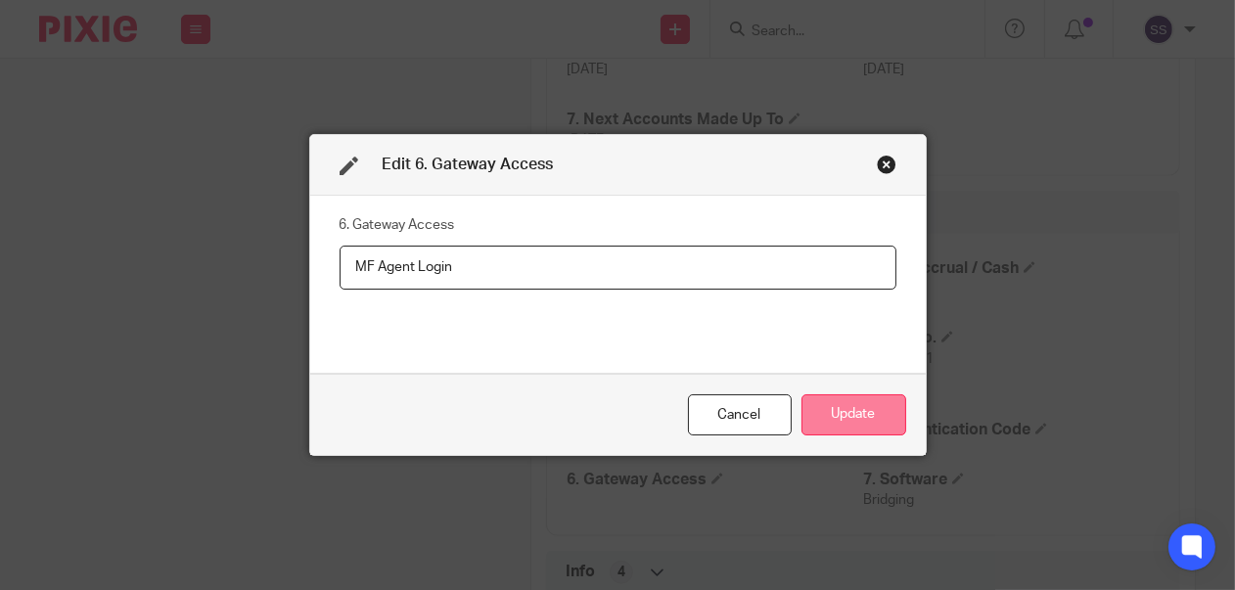
type input "MF Agent Login"
click at [851, 416] on button "Update" at bounding box center [854, 415] width 105 height 42
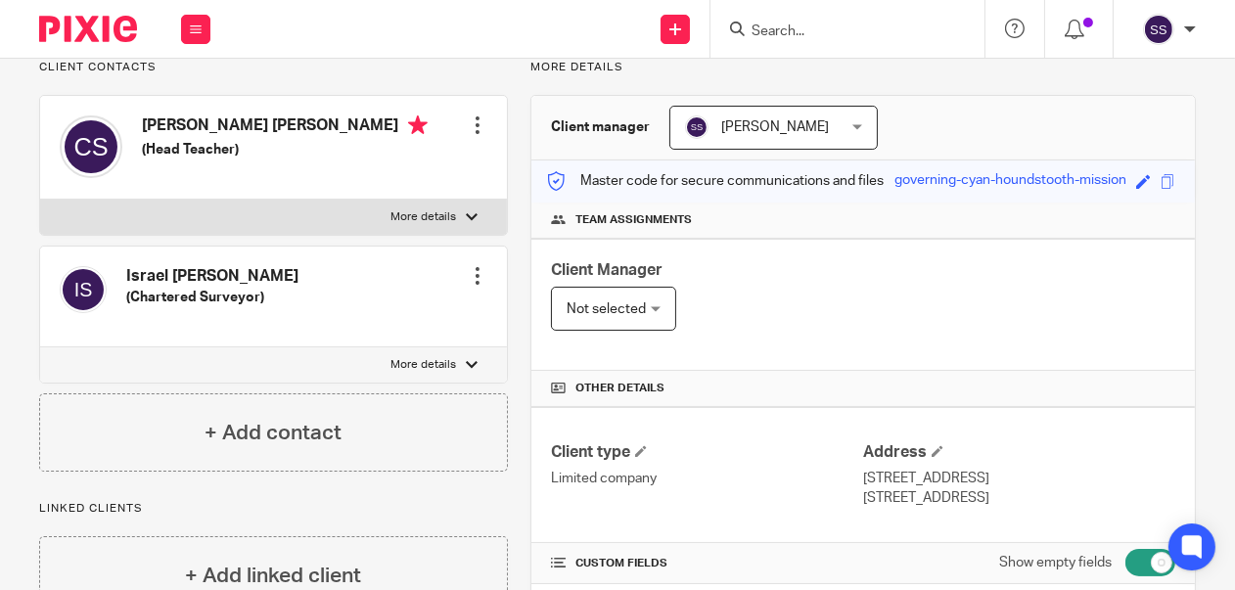
scroll to position [70, 0]
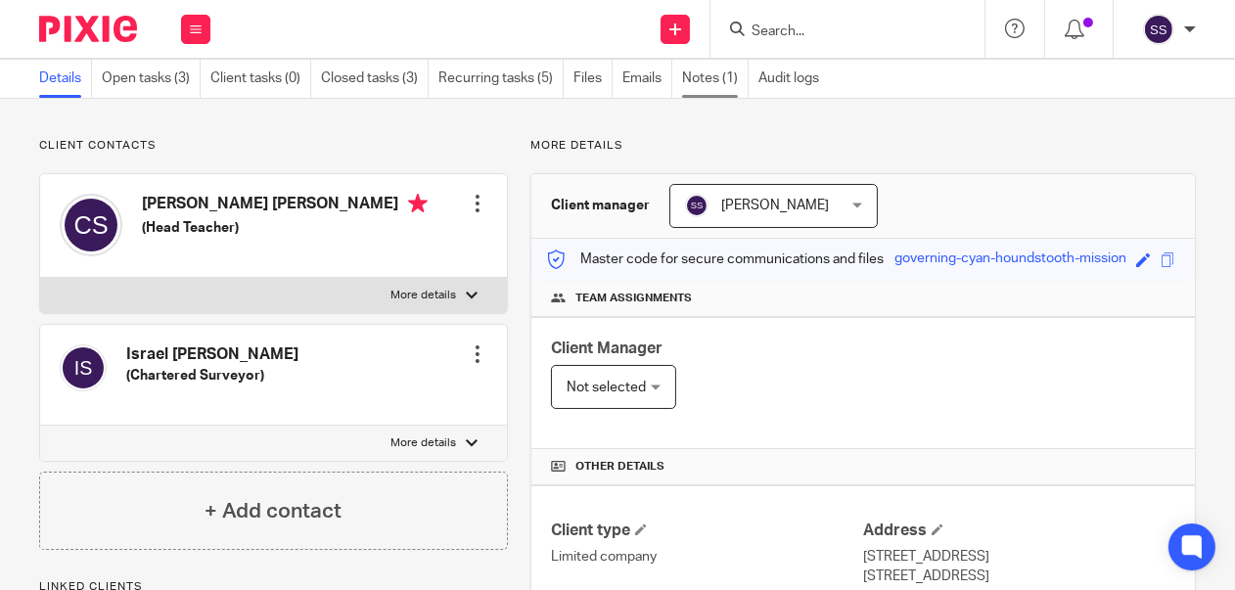
click at [727, 76] on link "Notes (1)" at bounding box center [715, 79] width 67 height 38
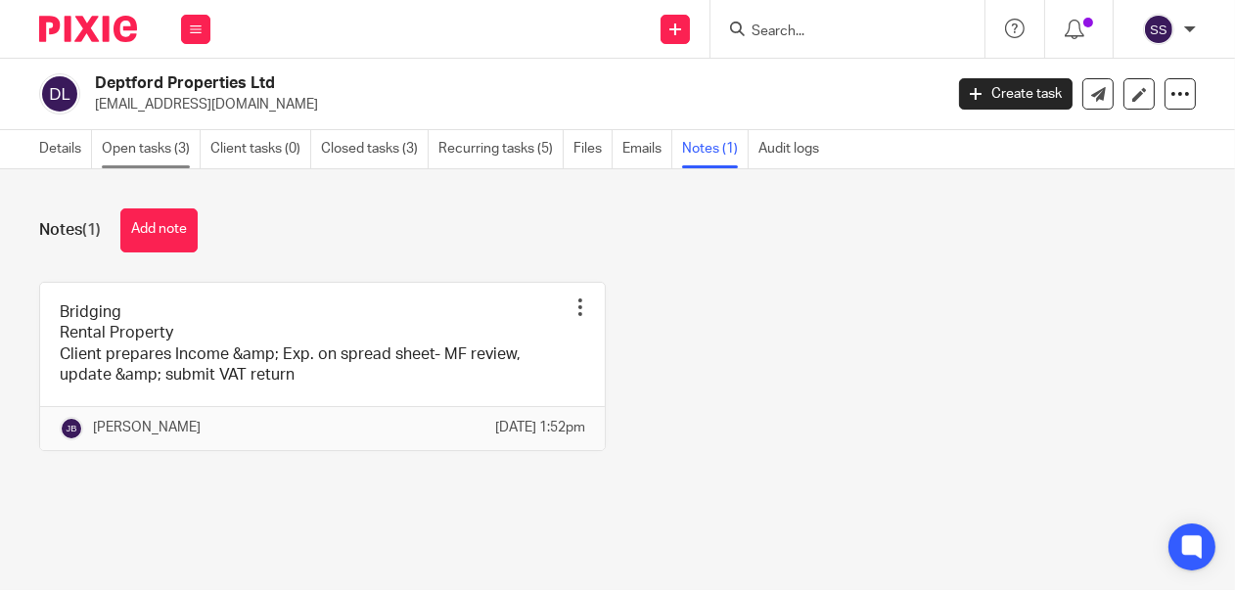
click at [149, 147] on link "Open tasks (3)" at bounding box center [151, 149] width 99 height 38
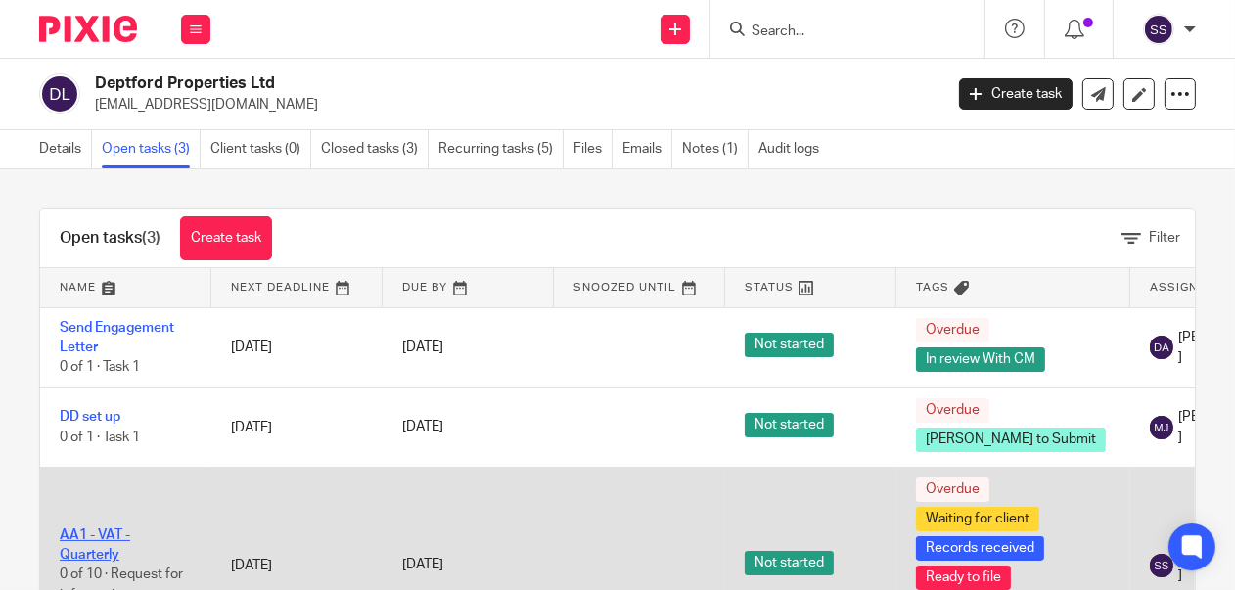
click at [99, 544] on link "AA1 - VAT - Quarterly" at bounding box center [95, 544] width 70 height 33
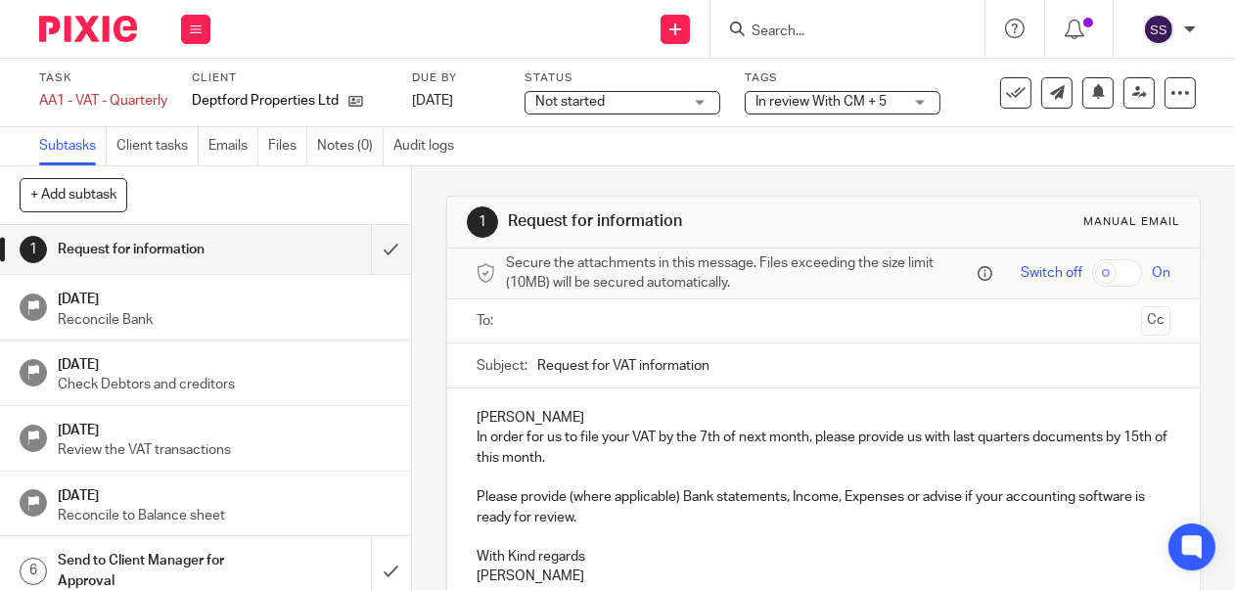
click at [928, 98] on div "In review With CM + 5" at bounding box center [843, 102] width 196 height 23
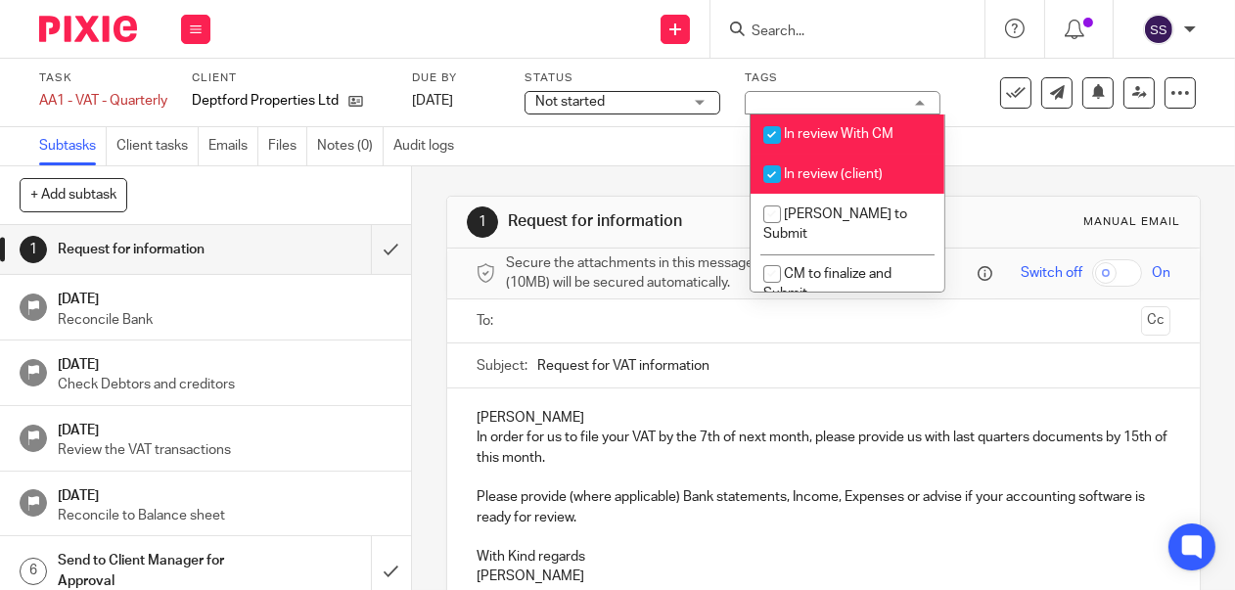
drag, startPoint x: 803, startPoint y: 173, endPoint x: 905, endPoint y: 177, distance: 101.9
click at [805, 174] on span "In review (client)" at bounding box center [833, 174] width 99 height 14
checkbox input "false"
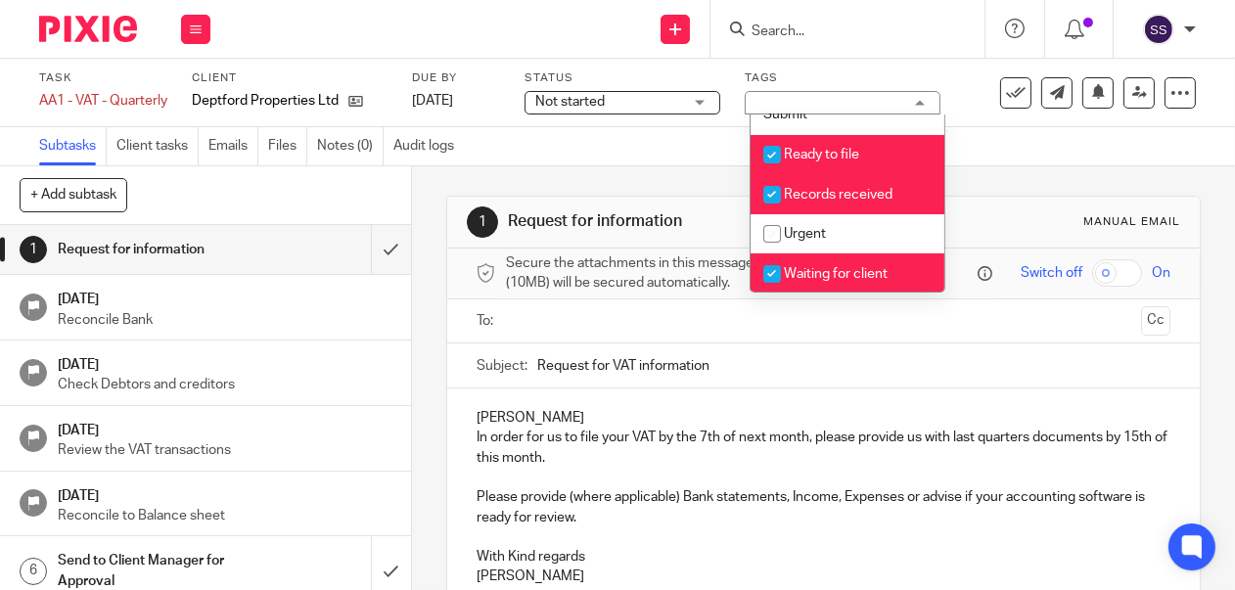
scroll to position [169, 0]
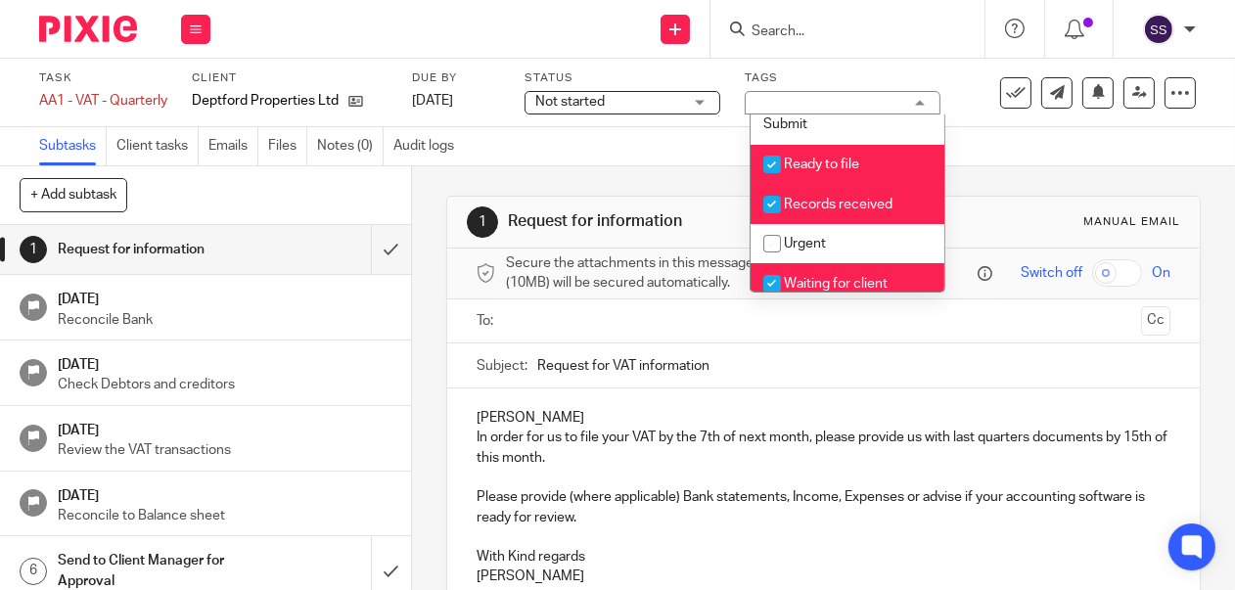
drag, startPoint x: 830, startPoint y: 143, endPoint x: 832, endPoint y: 161, distance: 18.7
click at [830, 158] on span "Ready to file" at bounding box center [821, 165] width 75 height 14
checkbox input "false"
click at [830, 198] on span "Records received" at bounding box center [838, 205] width 109 height 14
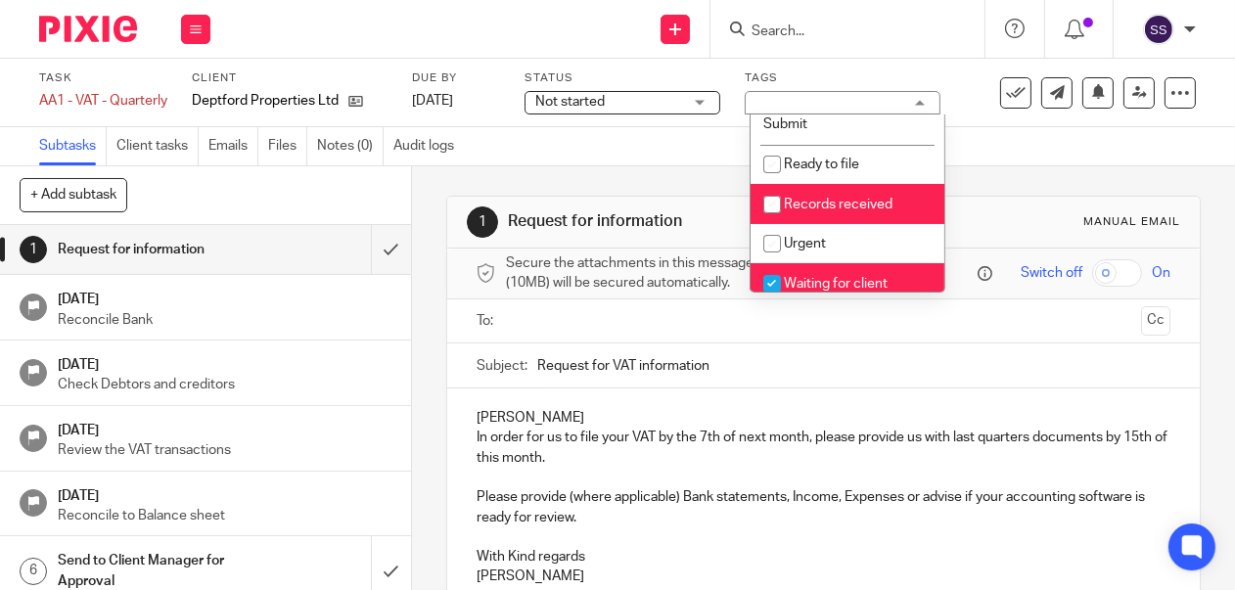
checkbox input "false"
click at [817, 263] on li "Waiting for client" at bounding box center [848, 283] width 194 height 40
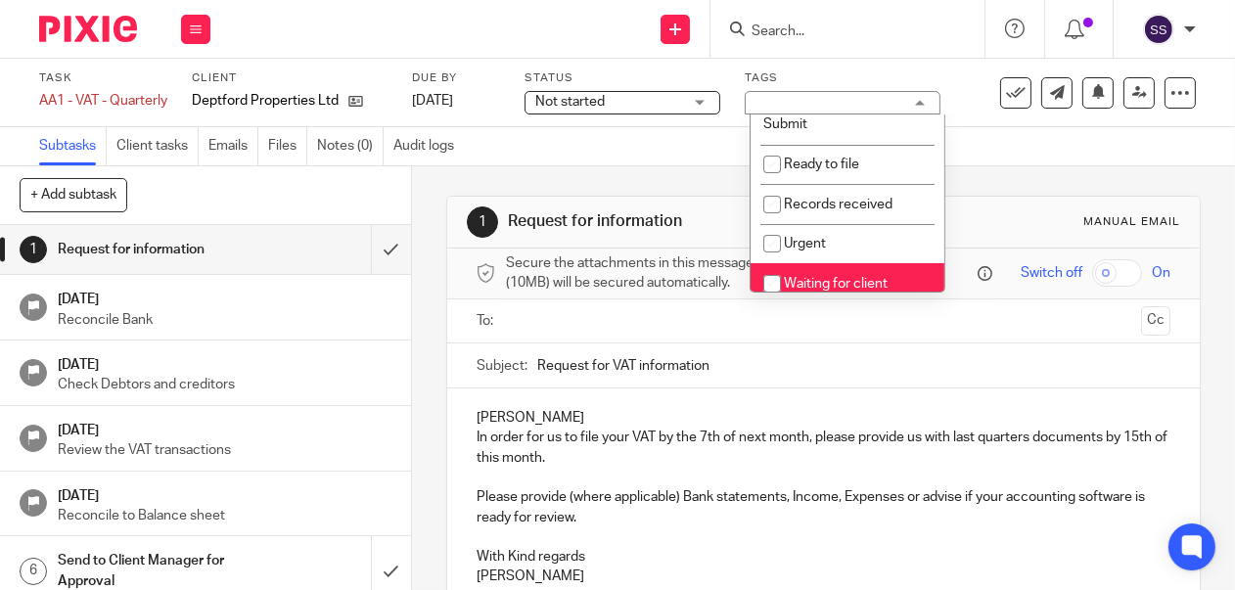
checkbox input "false"
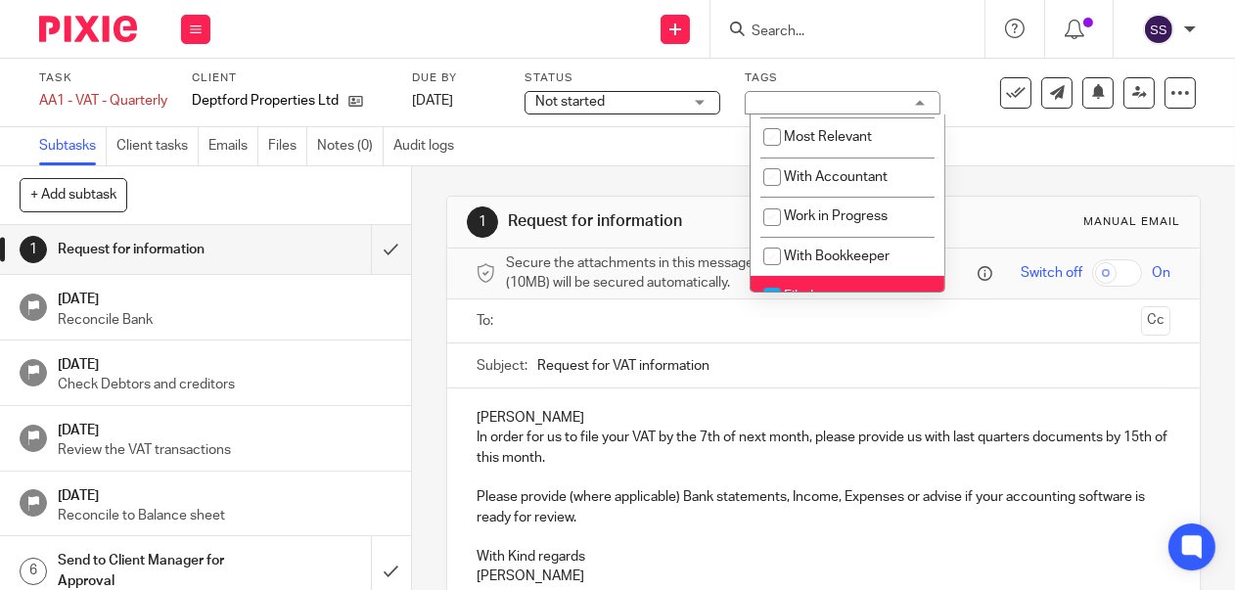
scroll to position [362, 0]
click at [805, 269] on li "Filed" at bounding box center [848, 289] width 194 height 40
checkbox input "false"
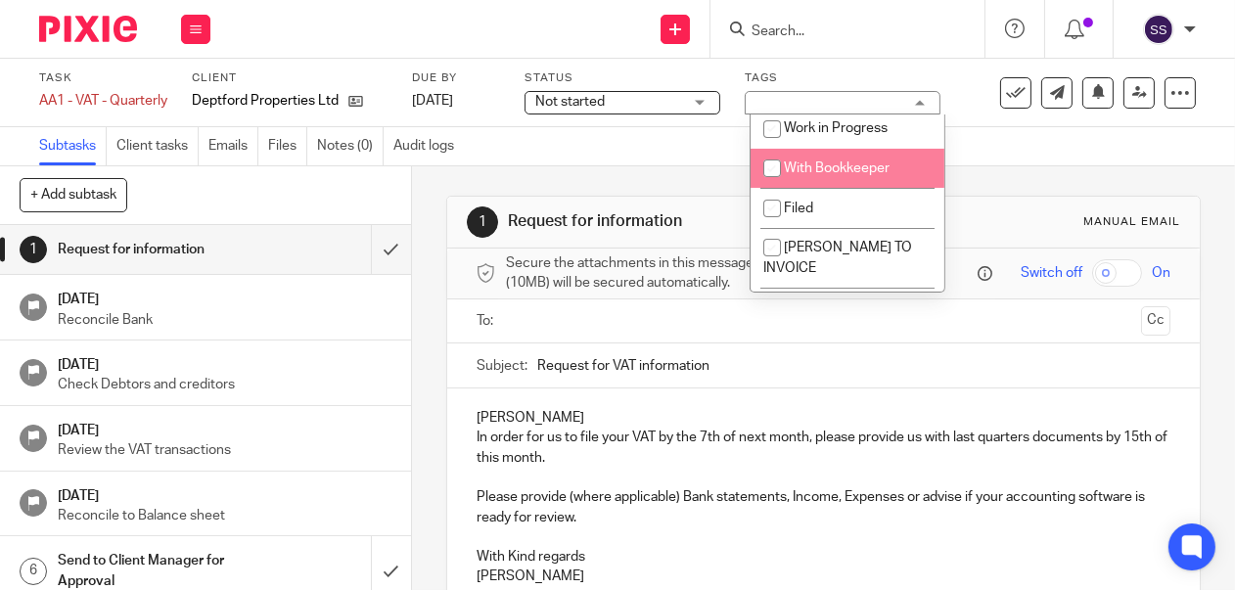
scroll to position [515, 0]
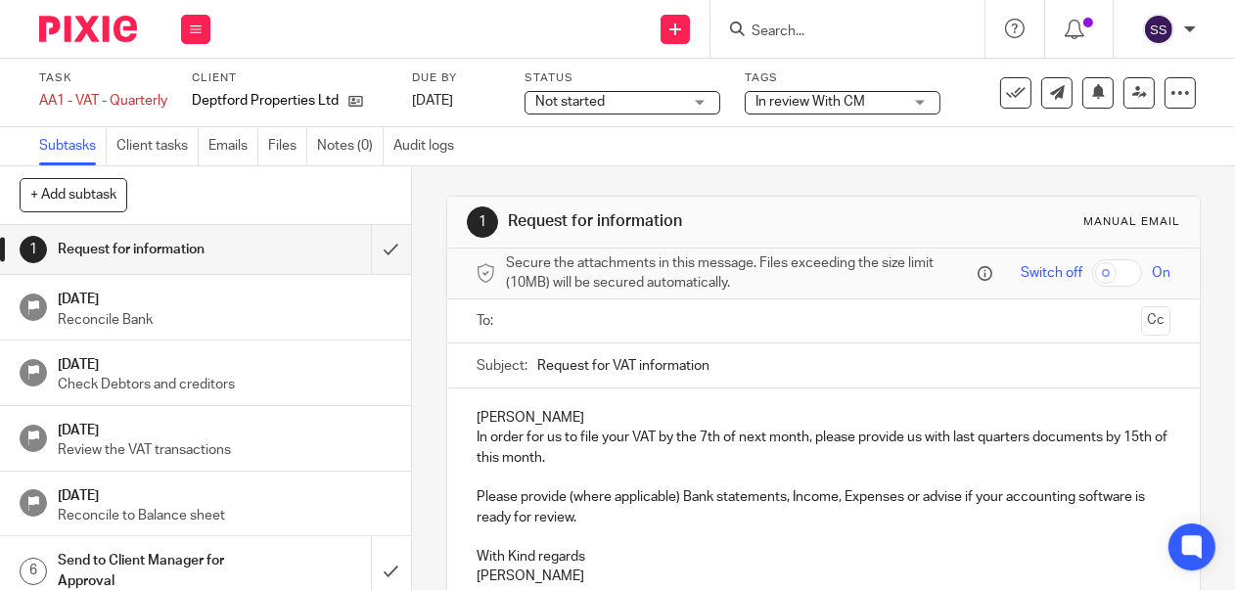
click at [710, 96] on div "Not started Not started" at bounding box center [623, 102] width 196 height 23
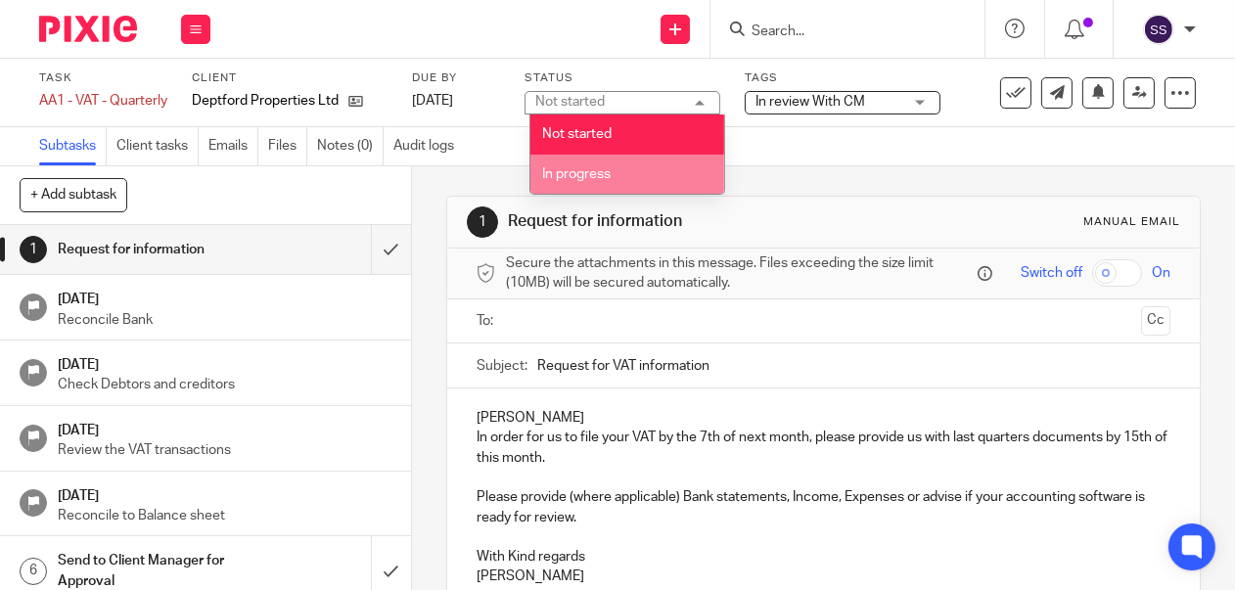
click at [618, 163] on li "In progress" at bounding box center [627, 175] width 194 height 40
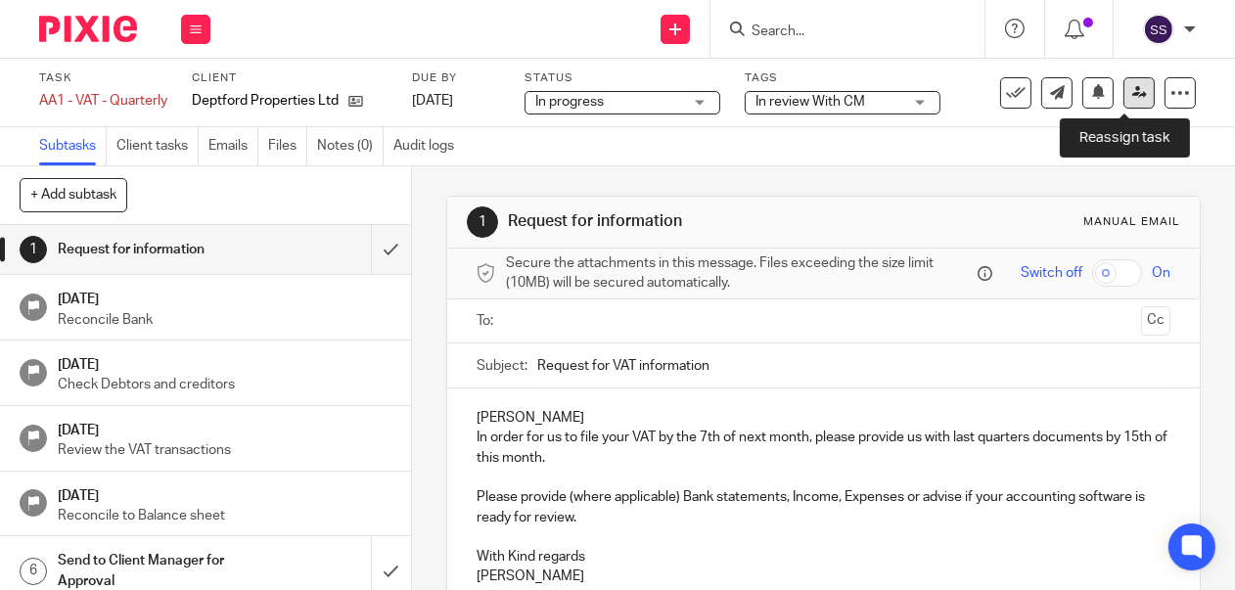
click at [1123, 97] on link at bounding box center [1138, 92] width 31 height 31
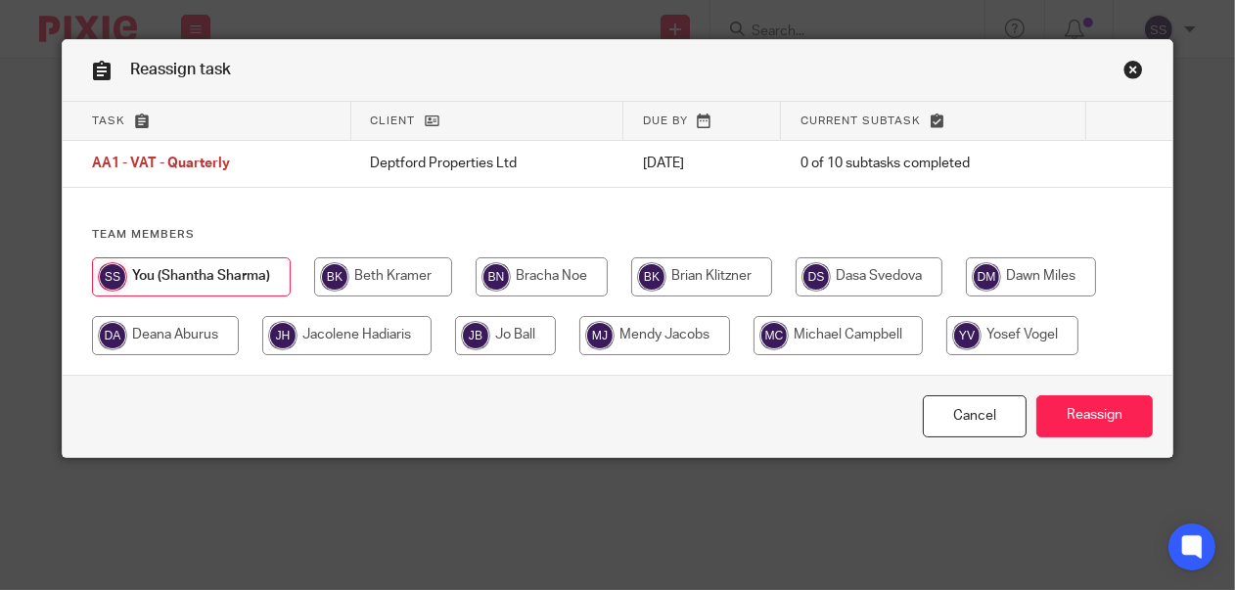
click at [530, 327] on input "radio" at bounding box center [505, 335] width 101 height 39
radio input "true"
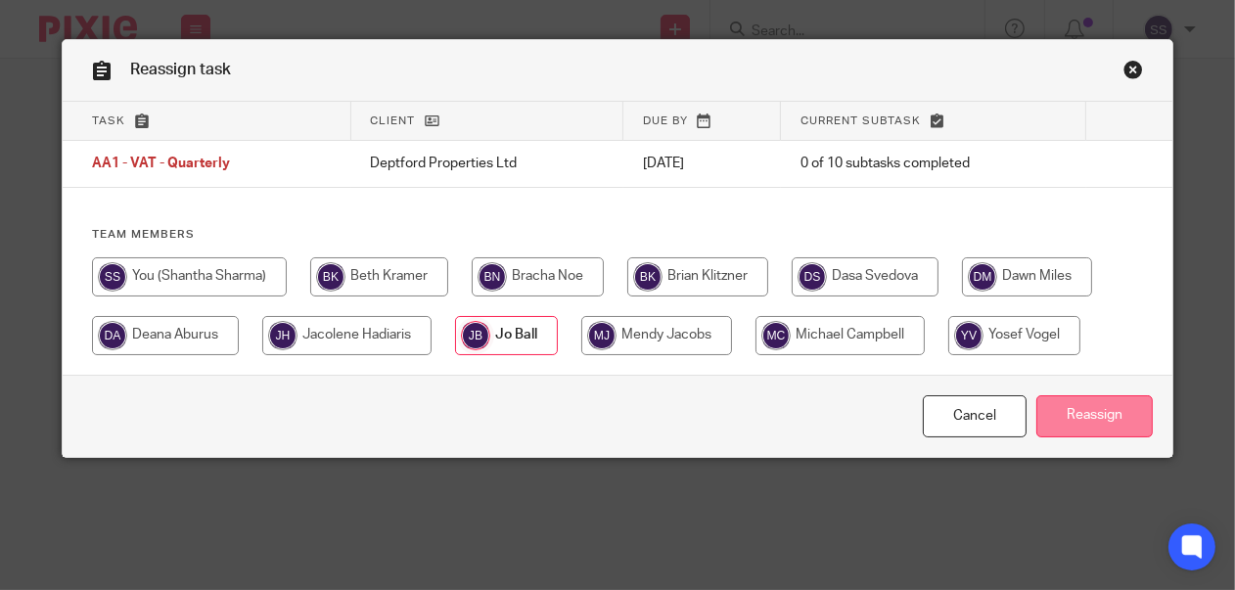
click at [1116, 406] on input "Reassign" at bounding box center [1094, 416] width 116 height 42
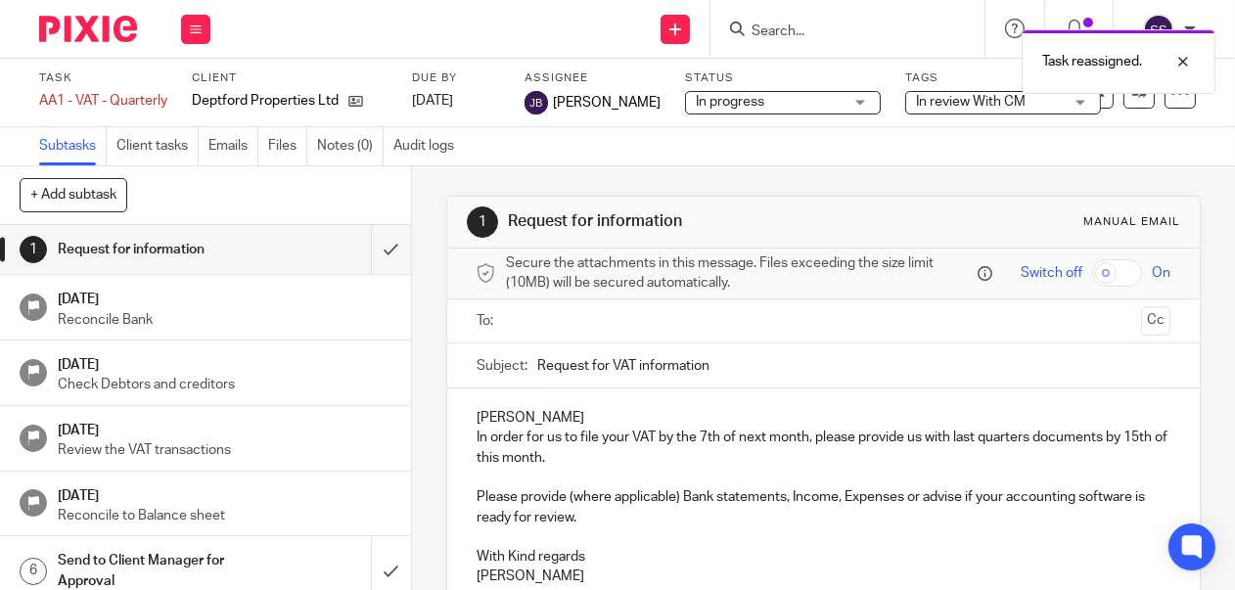
click at [99, 139] on link "Subtasks" at bounding box center [73, 146] width 68 height 38
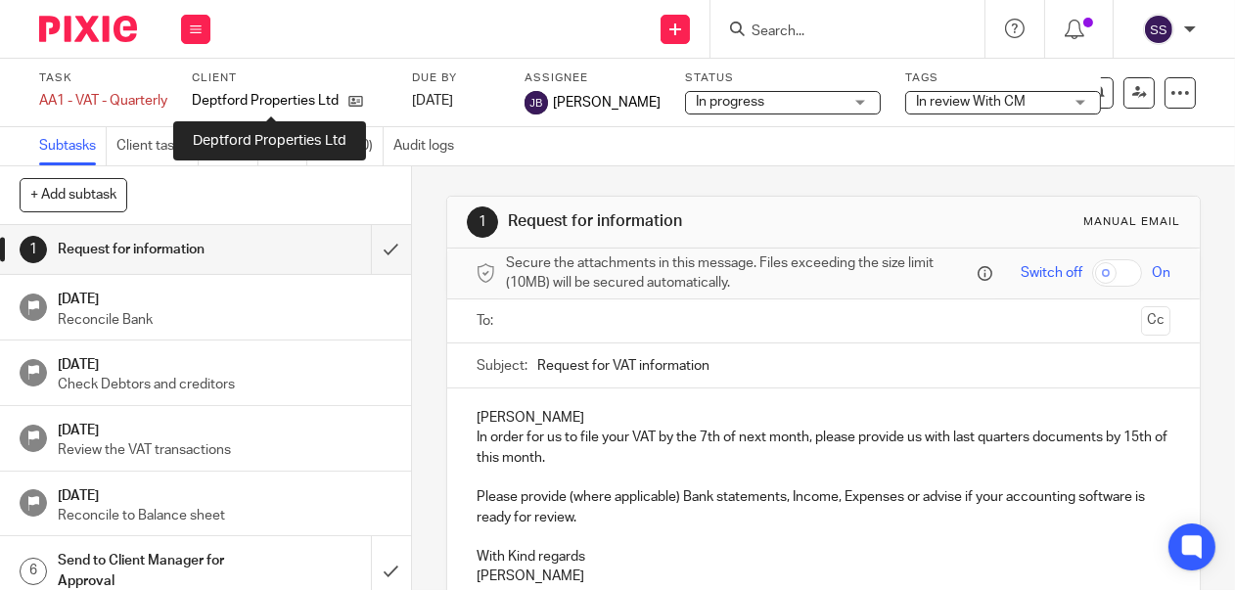
click at [244, 97] on p "Deptford Properties Ltd" at bounding box center [265, 101] width 147 height 20
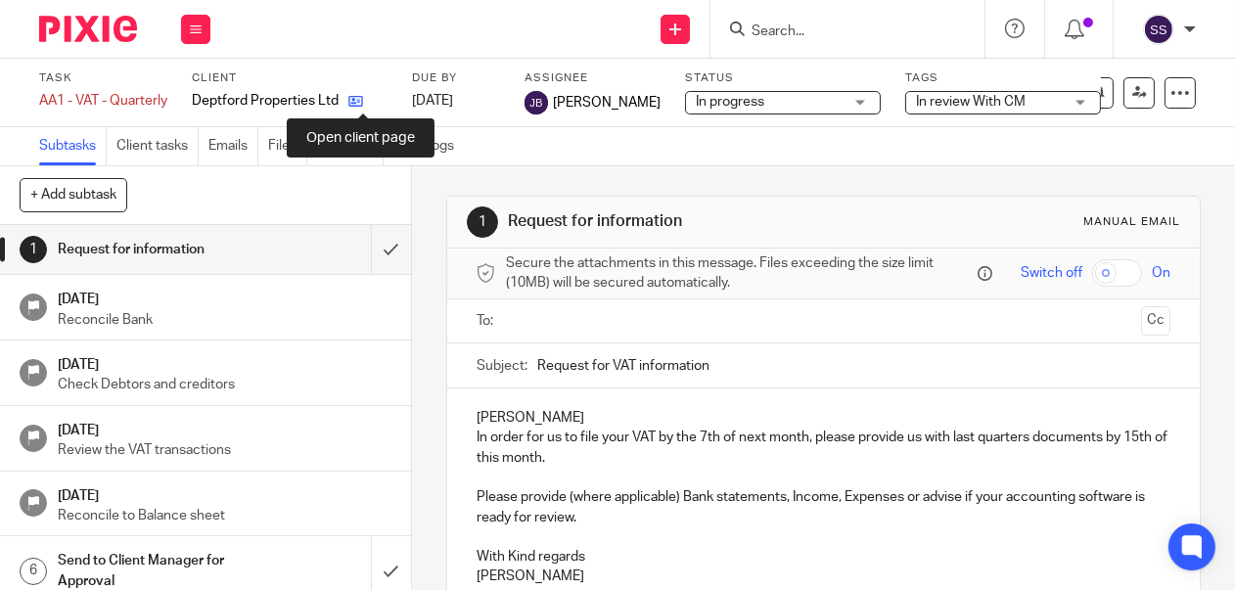
click at [363, 99] on icon at bounding box center [355, 101] width 15 height 15
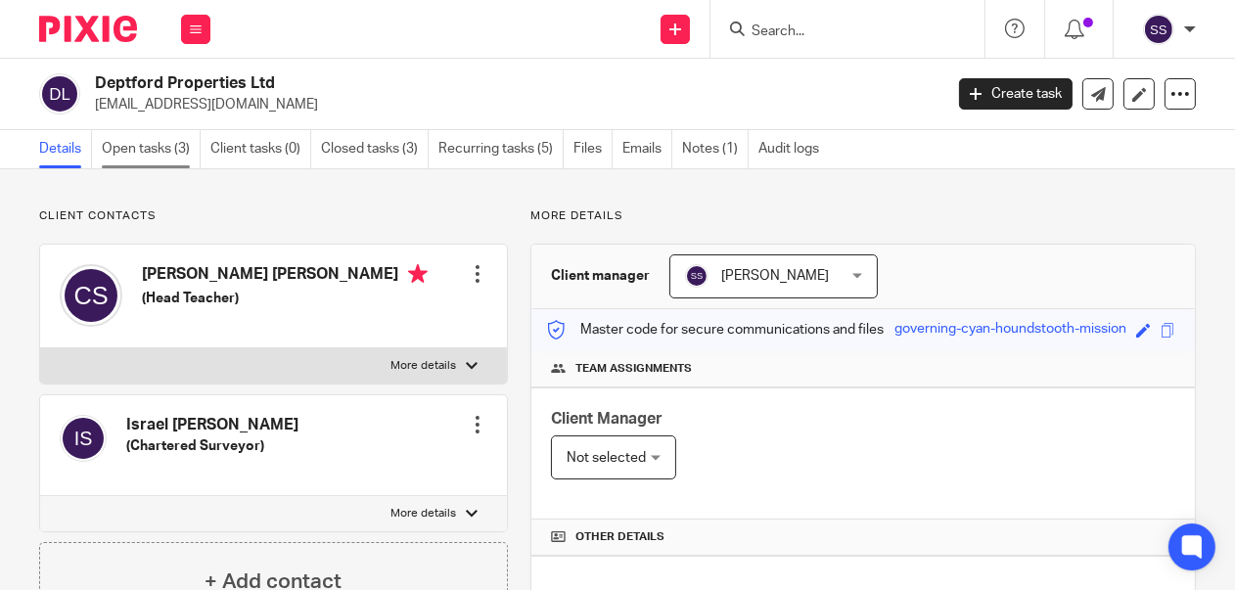
click at [140, 159] on link "Open tasks (3)" at bounding box center [151, 149] width 99 height 38
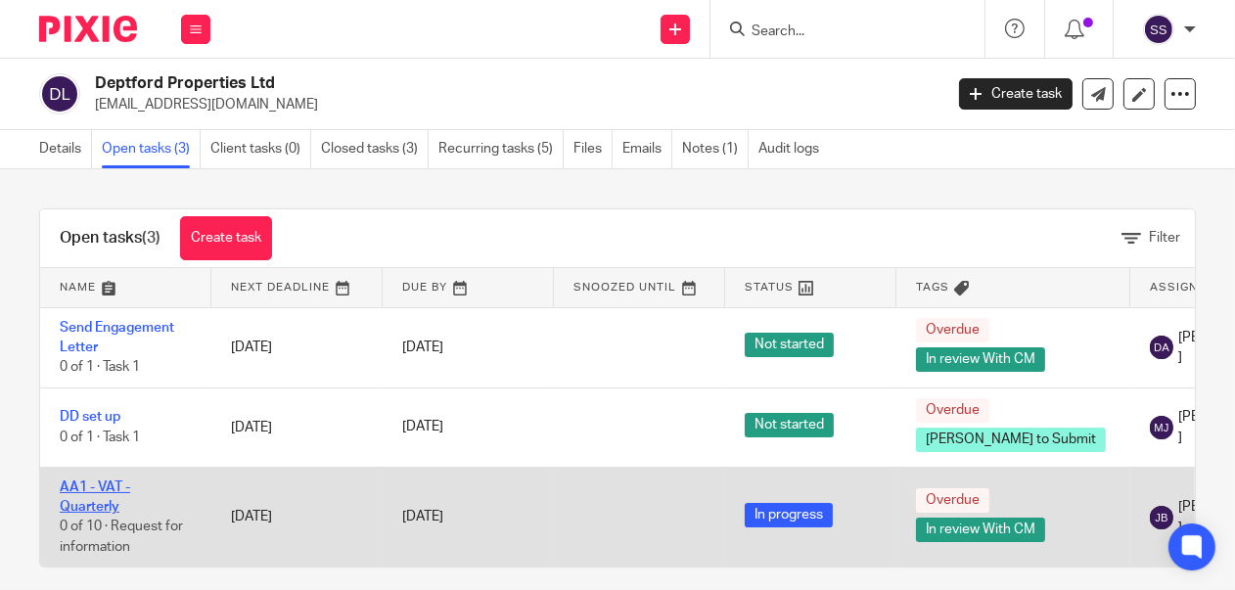
click at [94, 490] on link "AA1 - VAT - Quarterly" at bounding box center [95, 497] width 70 height 33
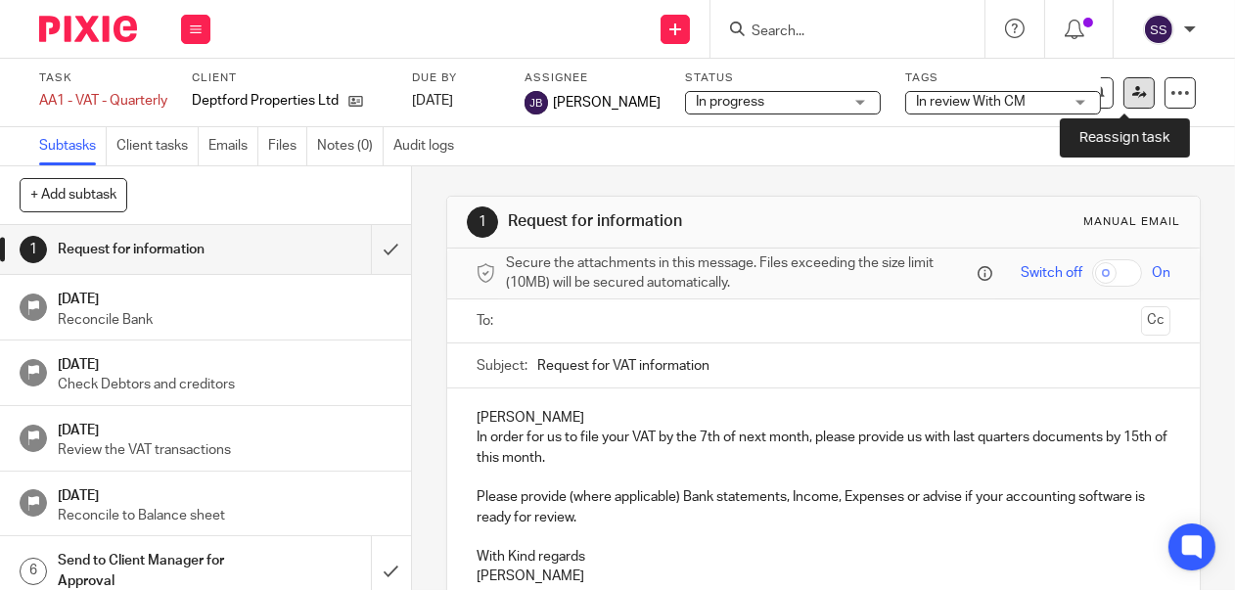
click at [1132, 88] on icon at bounding box center [1139, 92] width 15 height 15
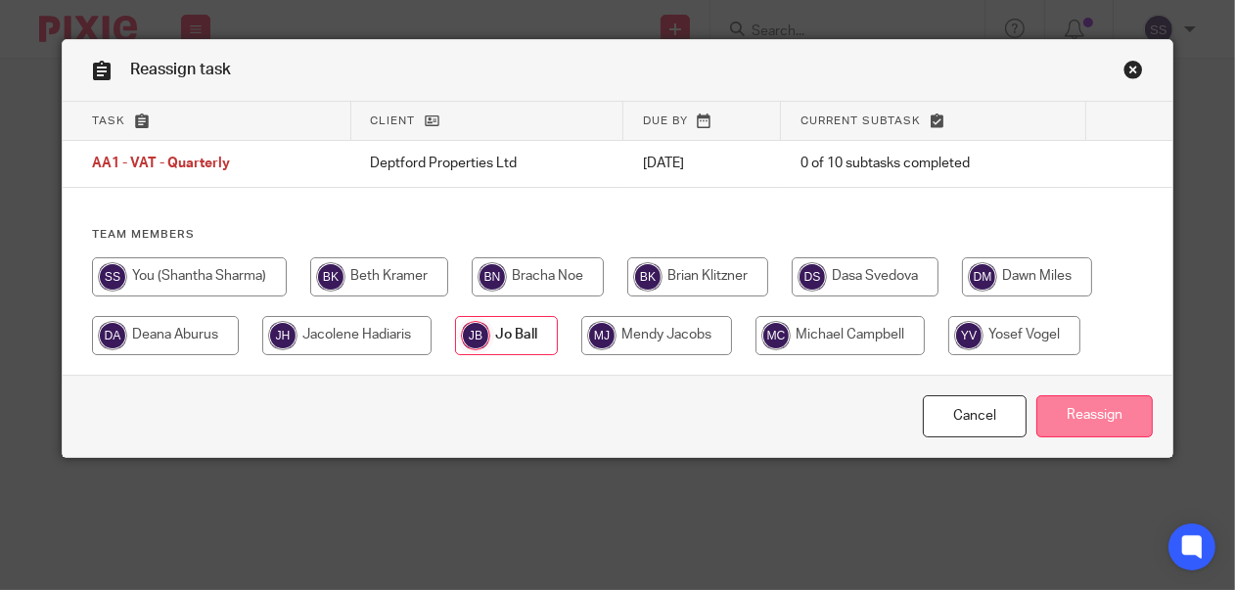
click at [1113, 403] on input "Reassign" at bounding box center [1094, 416] width 116 height 42
